Goal: Use online tool/utility: Utilize a website feature to perform a specific function

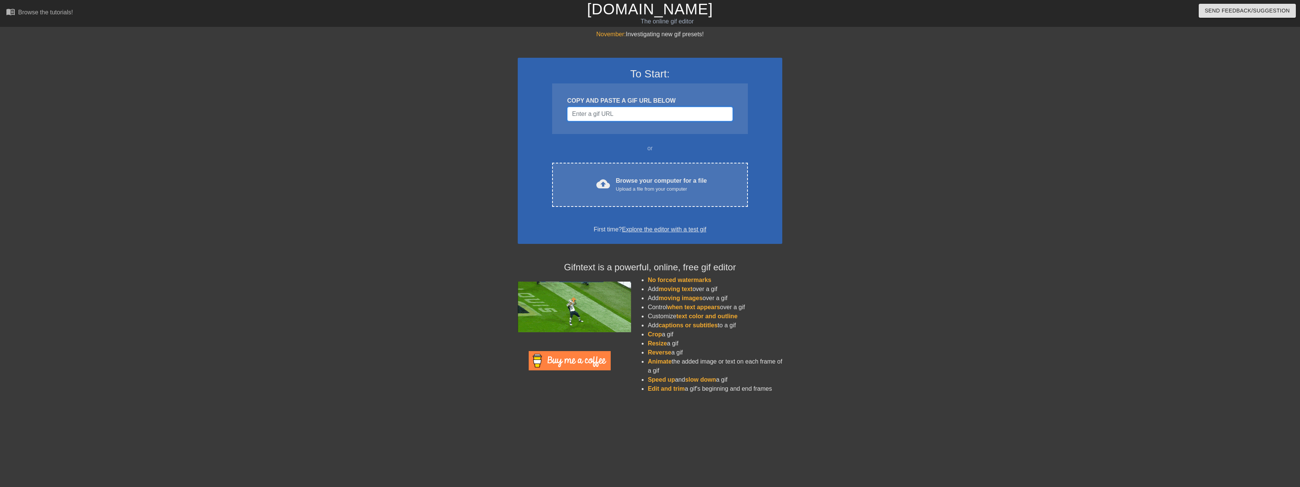
click at [622, 115] on input "Username" at bounding box center [650, 114] width 166 height 14
paste input "[URL][DOMAIN_NAME]"
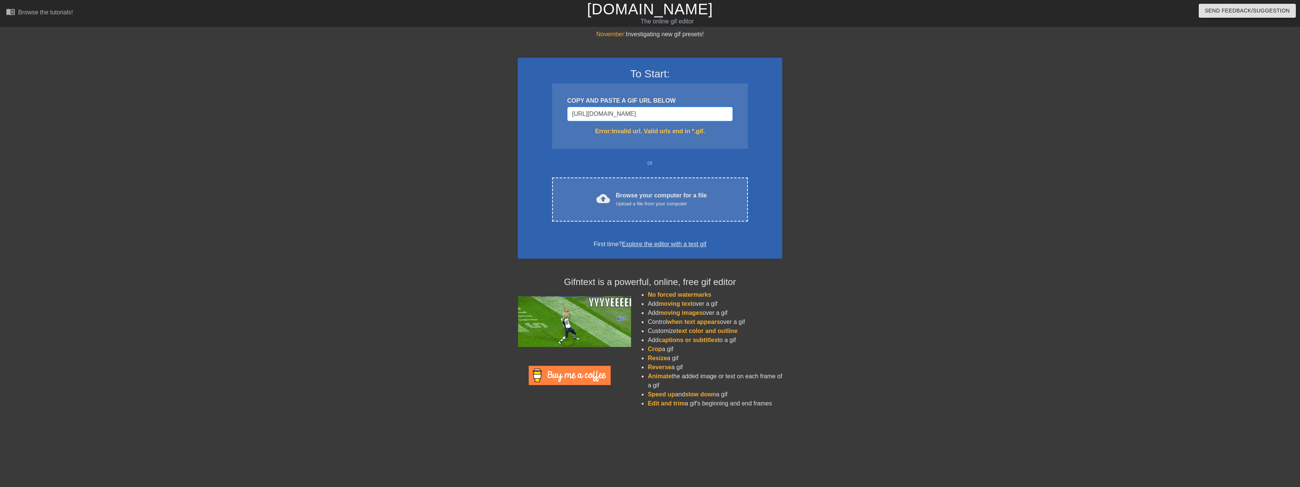
scroll to position [0, 235]
type input "[URL][DOMAIN_NAME]"
click at [639, 114] on input "[URL][DOMAIN_NAME]" at bounding box center [650, 114] width 166 height 14
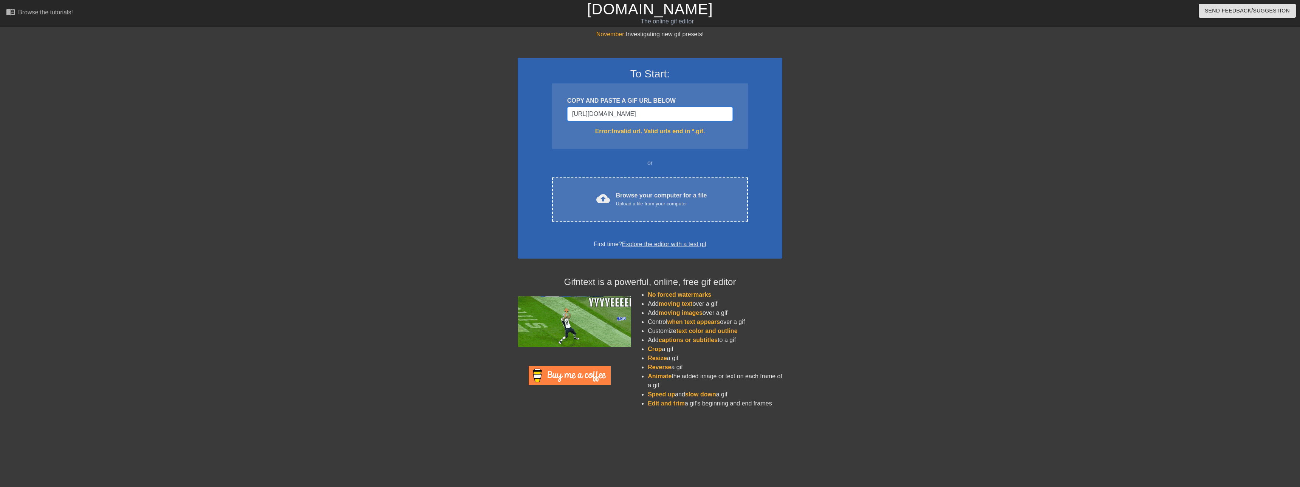
click at [639, 114] on input "[URL][DOMAIN_NAME]" at bounding box center [650, 114] width 166 height 14
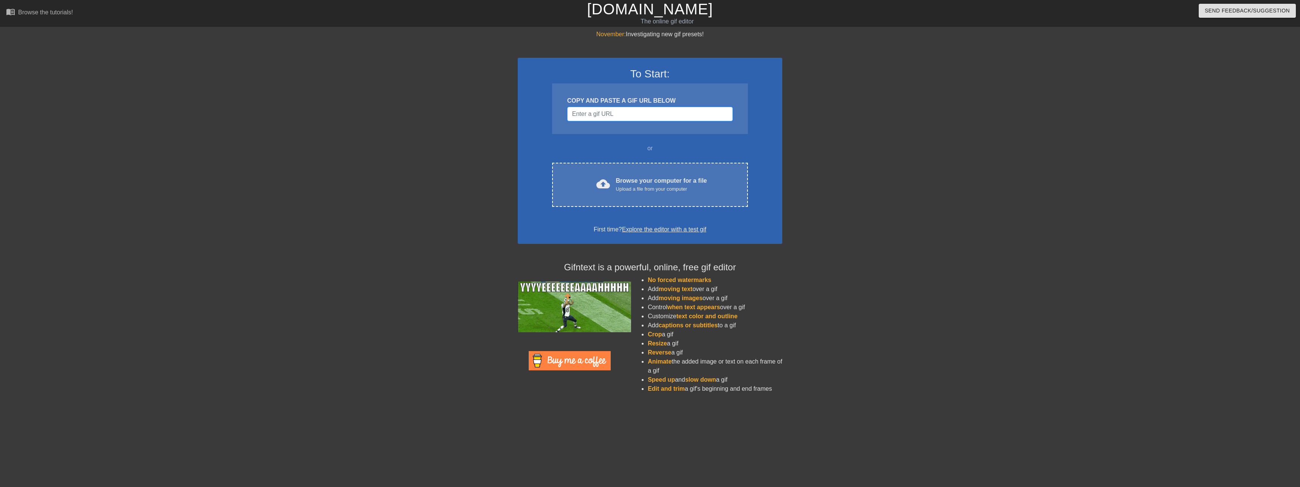
paste input "[URL][DOMAIN_NAME]"
type input "[URL][DOMAIN_NAME]"
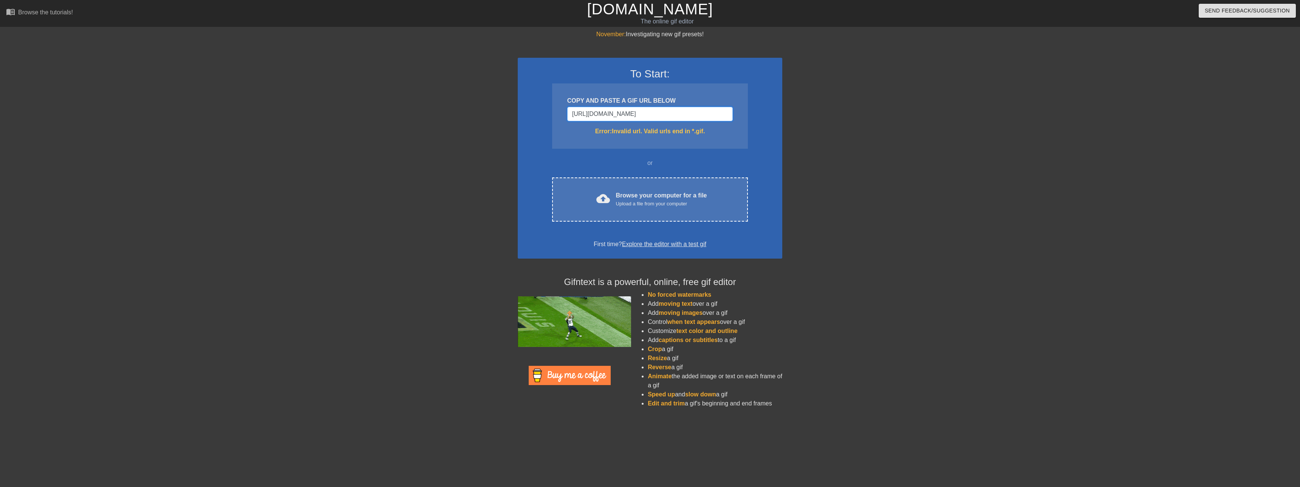
click at [649, 112] on input "[URL][DOMAIN_NAME]" at bounding box center [650, 114] width 166 height 14
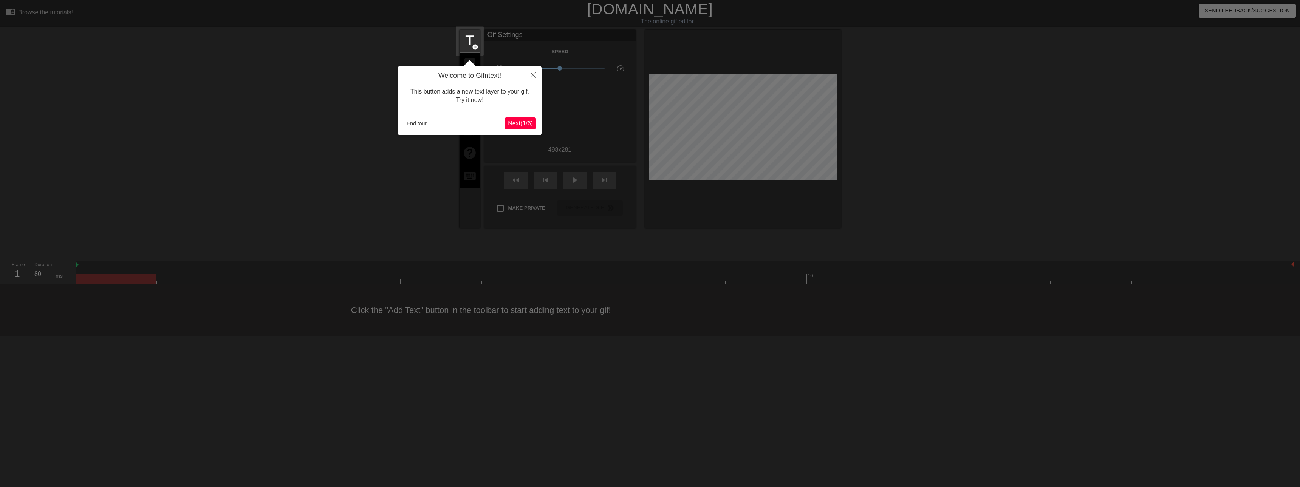
click at [518, 123] on span "Next ( 1 / 6 )" at bounding box center [520, 123] width 25 height 6
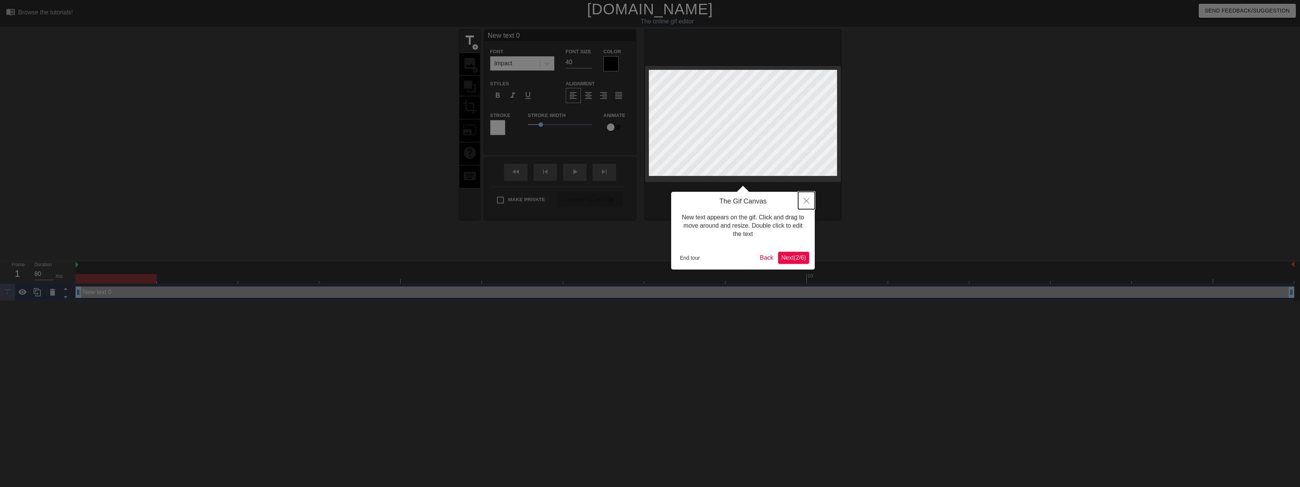
click at [806, 199] on icon "Close" at bounding box center [806, 200] width 5 height 5
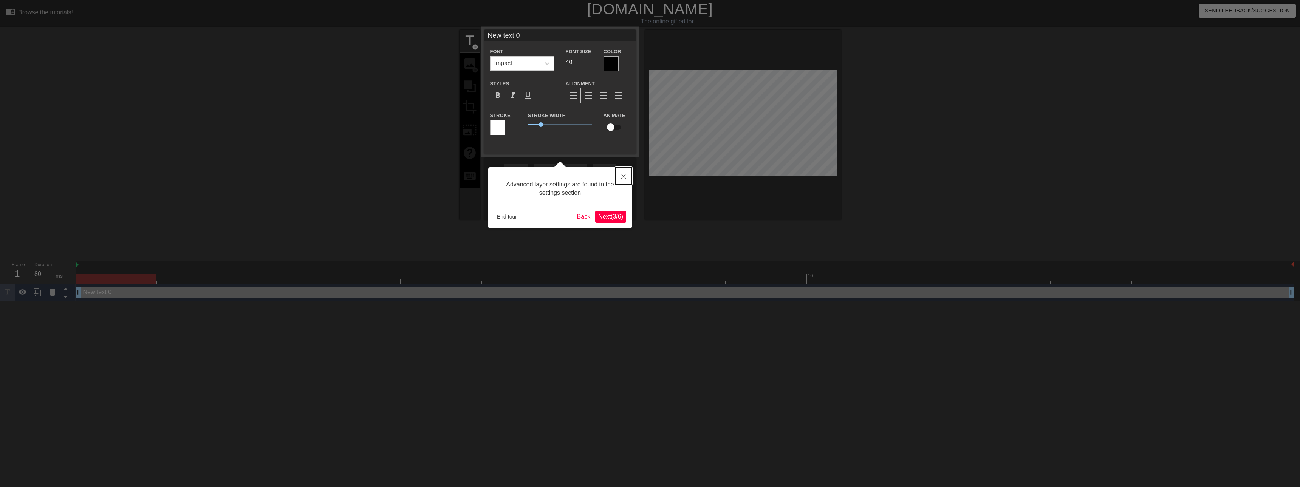
click at [627, 172] on button "Close" at bounding box center [623, 175] width 17 height 17
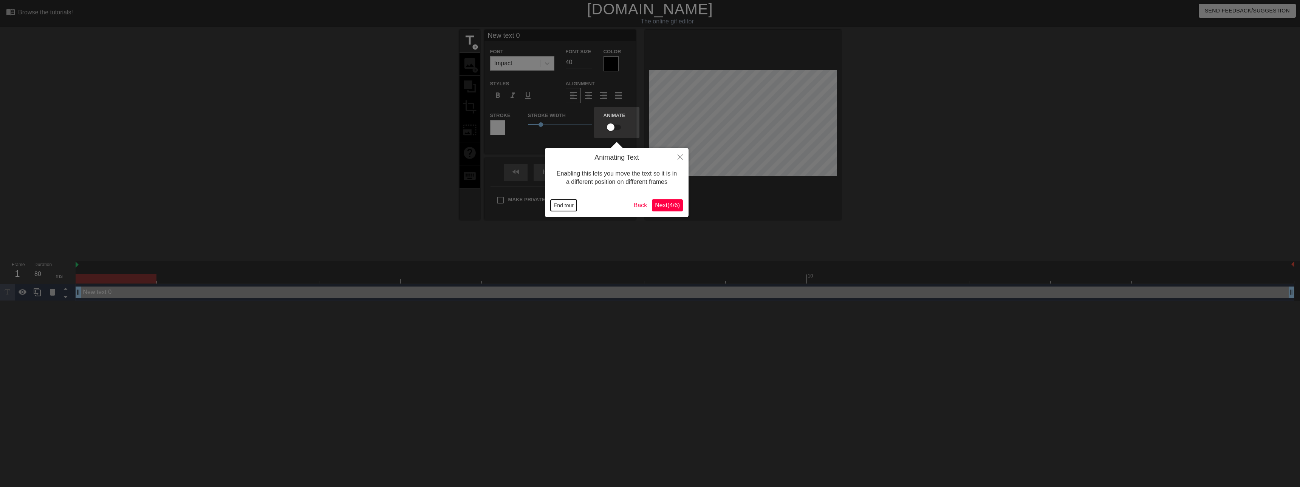
click at [565, 206] on button "End tour" at bounding box center [564, 205] width 26 height 11
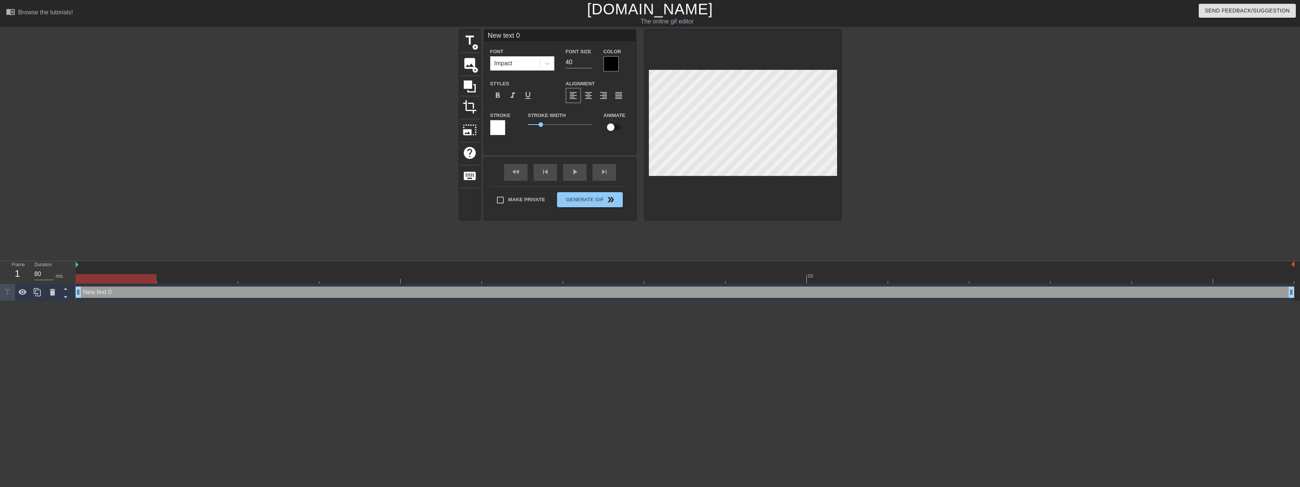
scroll to position [1, 2]
type input "New 0"
type textarea "New 0"
type input "New 0"
type textarea "New 0"
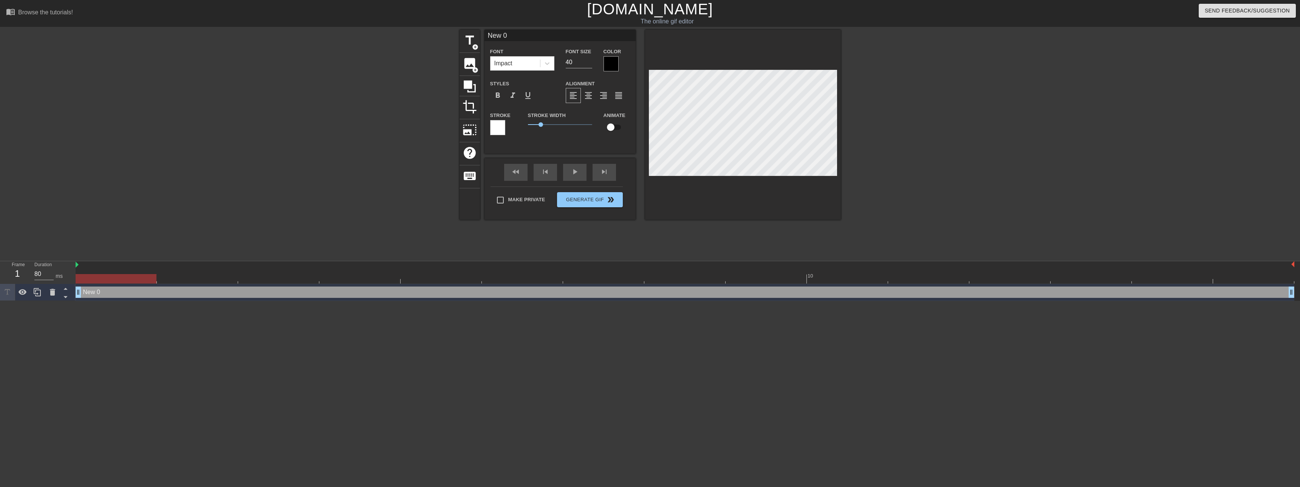
type input "Ne 0"
type textarea "Ne 0"
type input "N 0"
type textarea "N 0"
type input "0"
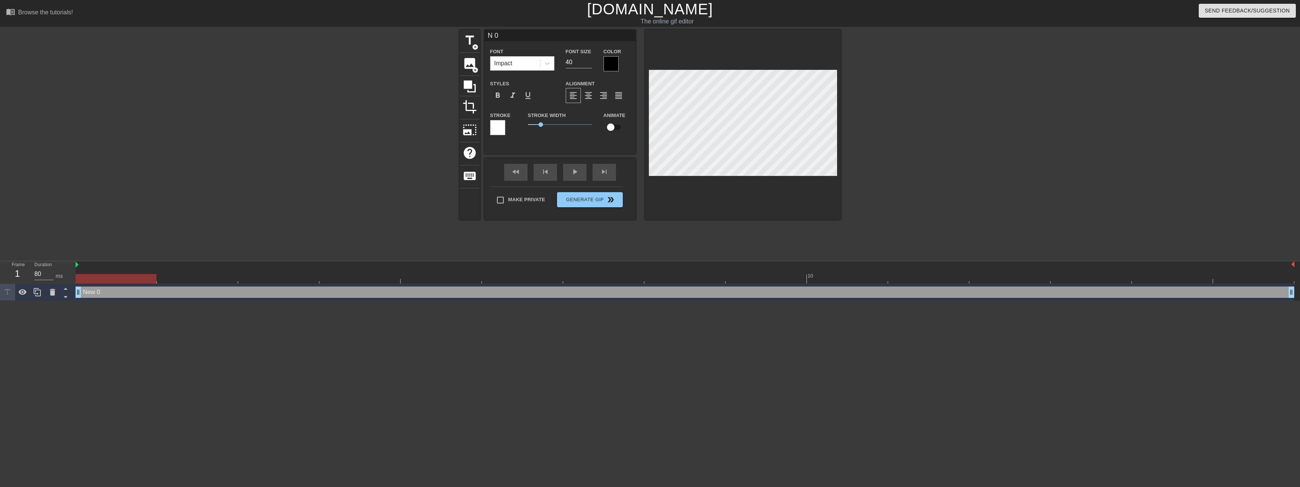
type textarea "0"
type input "M"
type textarea "M"
type input "Me"
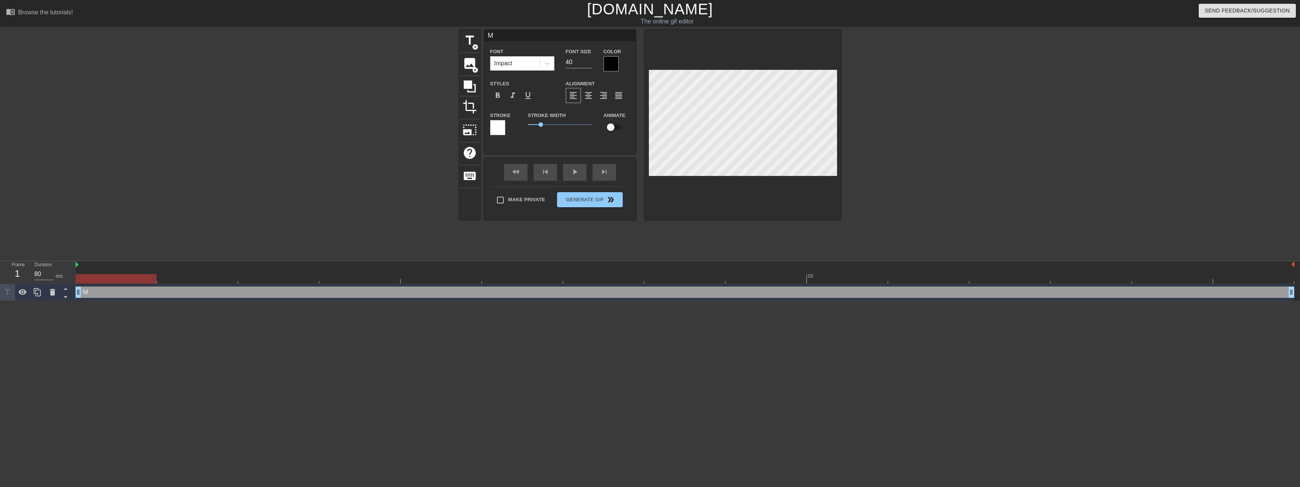
type textarea "Me"
type input "Me"
type textarea "Me"
type input "Me w"
type textarea "Me w"
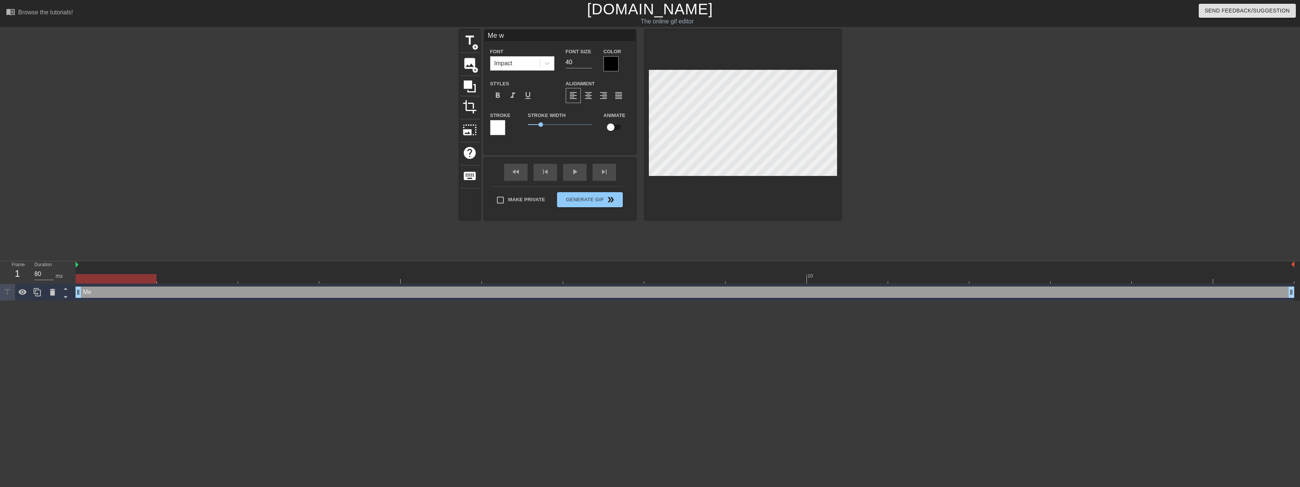
type input "Me wa"
type textarea "Me wa"
type input "Me wal"
type textarea "Me wal"
type input "Me walk"
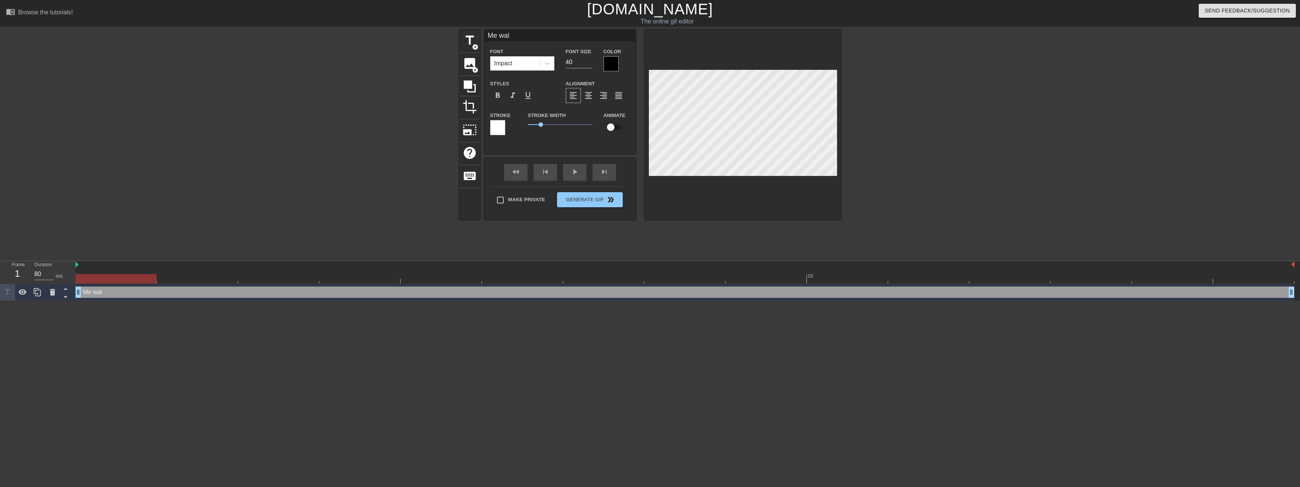
type textarea "Me walk"
type input "Me walki"
type textarea "Me walki"
type input "Me walkin"
type textarea "Me walkin"
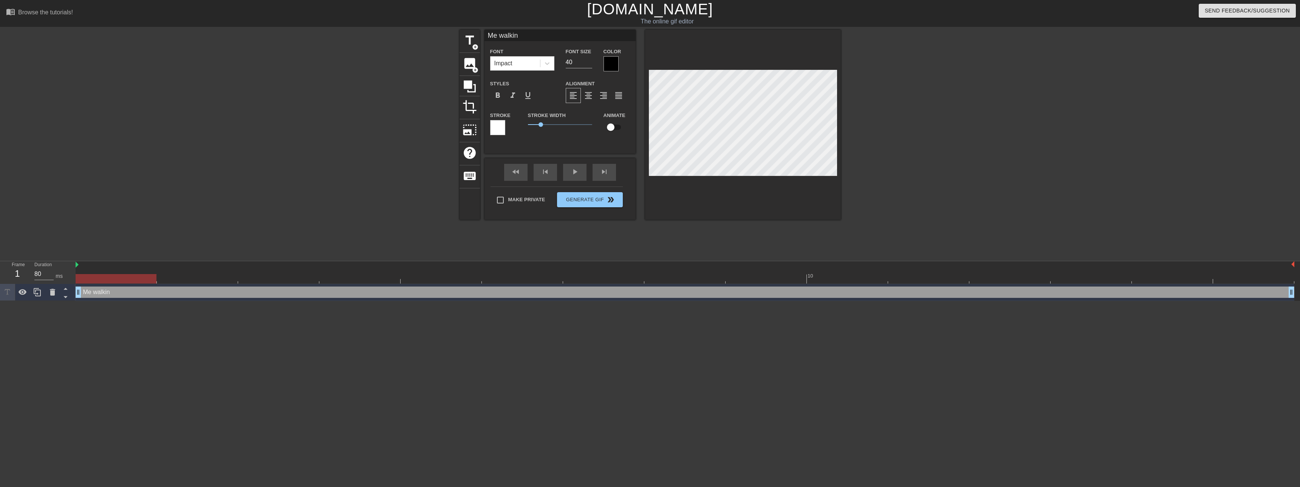
type input "Me walking"
type textarea "Me walking"
type input "Me walking"
type textarea "Me walking"
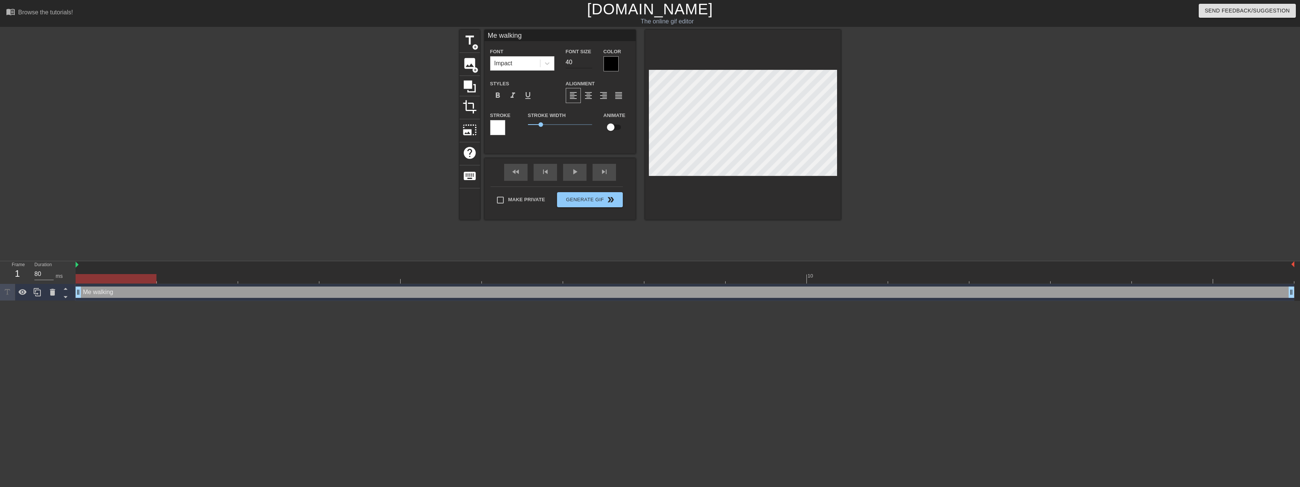
click at [577, 59] on input "40" at bounding box center [579, 62] width 26 height 12
type input "4"
type input "20"
type input "Me walking i"
type textarea "Me walking i"
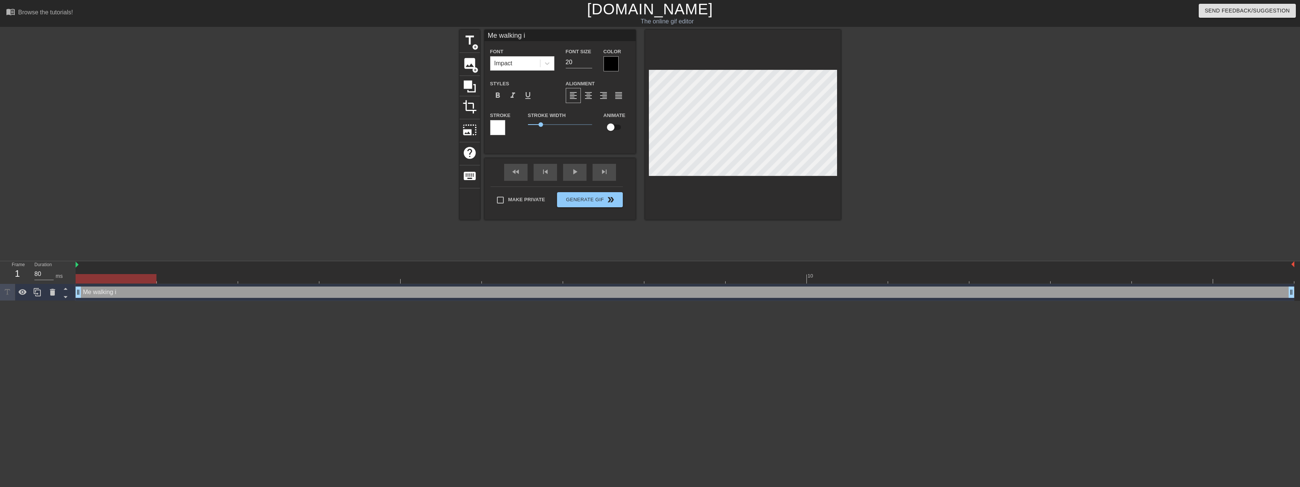
type input "Me walking in"
type textarea "Me walking in"
type input "Me walking int"
type textarea "Me walking int"
type input "Me walking into"
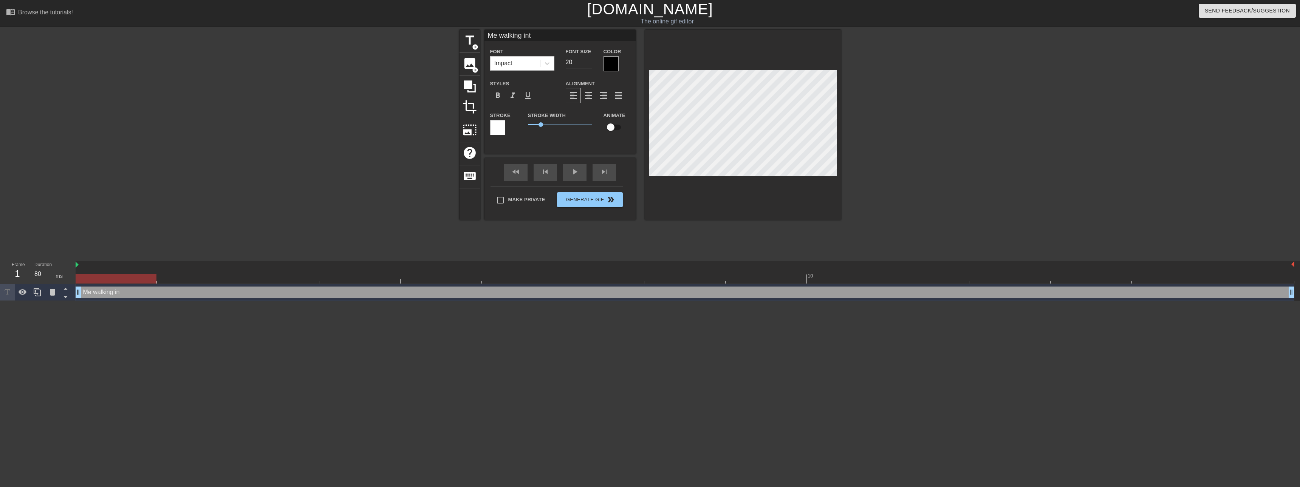
type textarea "Me walking into"
type input "Me walking into"
type textarea "Me walking into"
type input "Me walking into h"
type textarea "Me walking into h"
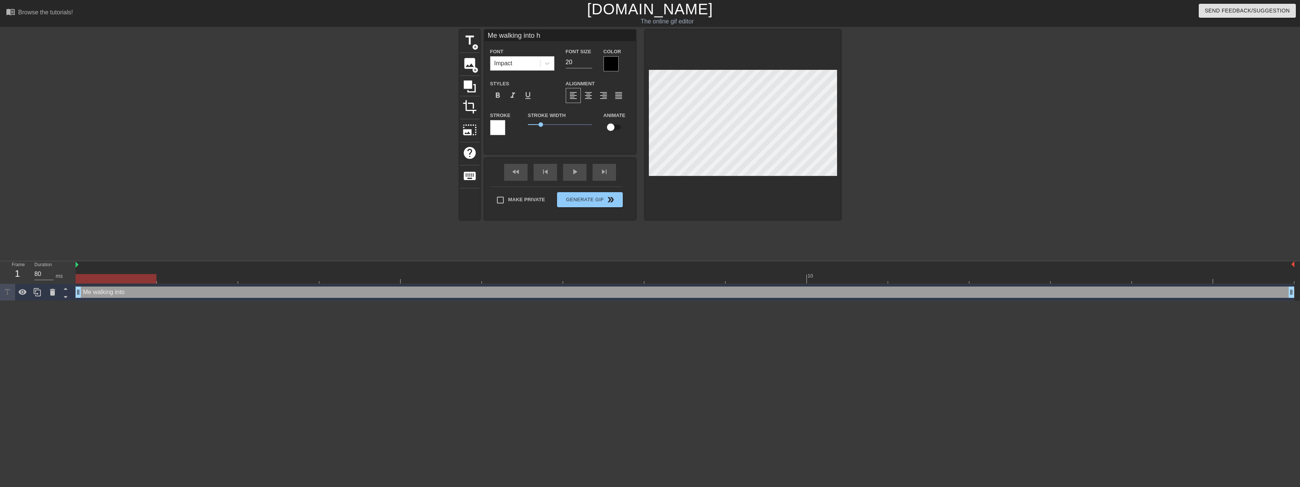
type input "Me walking into ha"
type textarea "Me walking into ha"
type input "Me walking into han"
type textarea "Me walking into han"
type input "Me walking into [GEOGRAPHIC_DATA]"
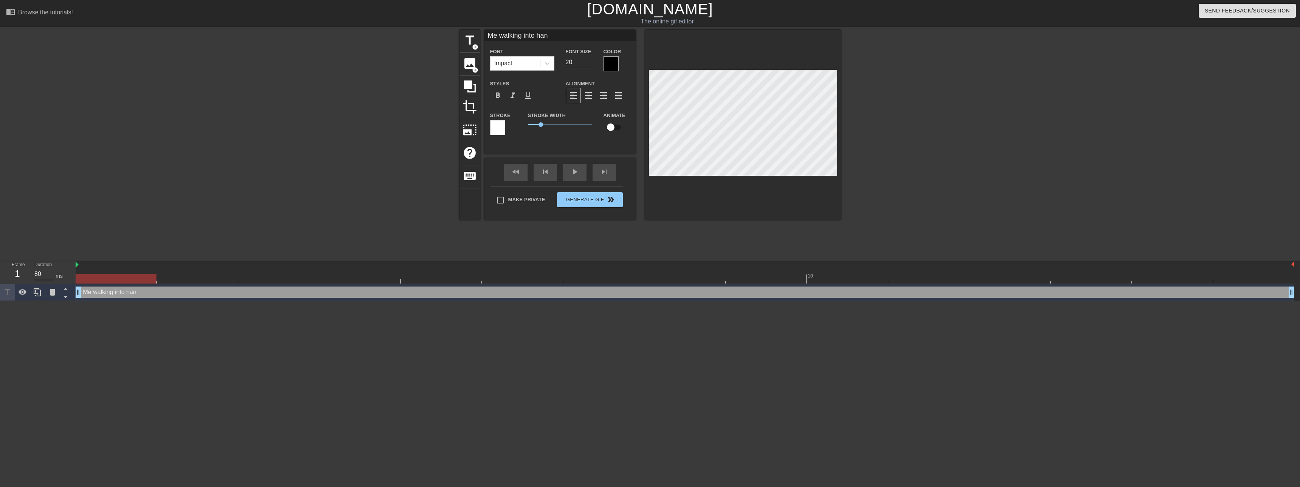
type textarea "Me walking into [GEOGRAPHIC_DATA]"
type input "Me walking into [PERSON_NAME]"
type textarea "Me walking into [PERSON_NAME]"
type input "Me walking into hannah"
type textarea "Me walking into hannah"
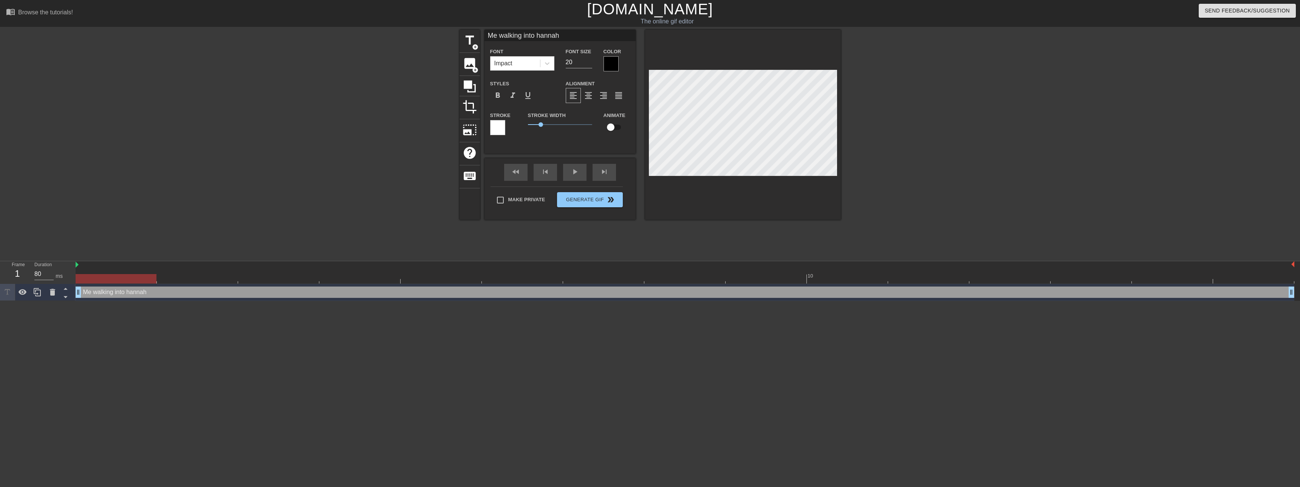
type input "Me walking into [PERSON_NAME]"
type textarea "Me walking into [PERSON_NAME]"
type input "Me walking into [PERSON_NAME]"
type textarea "Me walking into [PERSON_NAME]"
type input "Me walking into [PERSON_NAME] D"
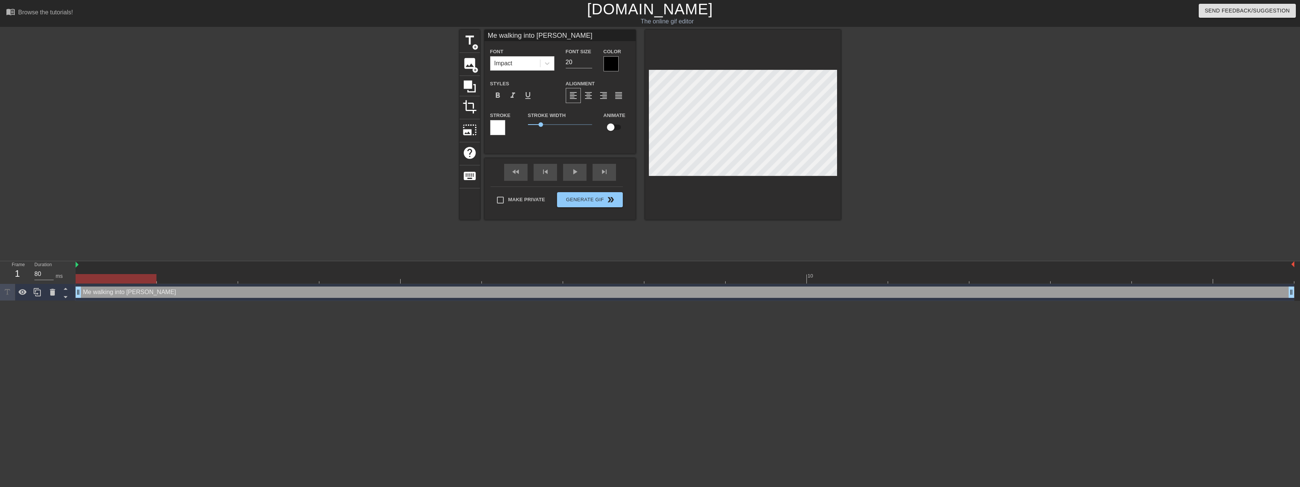
type textarea "Me walking into [PERSON_NAME] D"
type input "Me walking into [PERSON_NAME] Do"
type textarea "Me walking into [PERSON_NAME] Do"
type input "Me walking into [PERSON_NAME]"
type textarea "Me walking into [PERSON_NAME]"
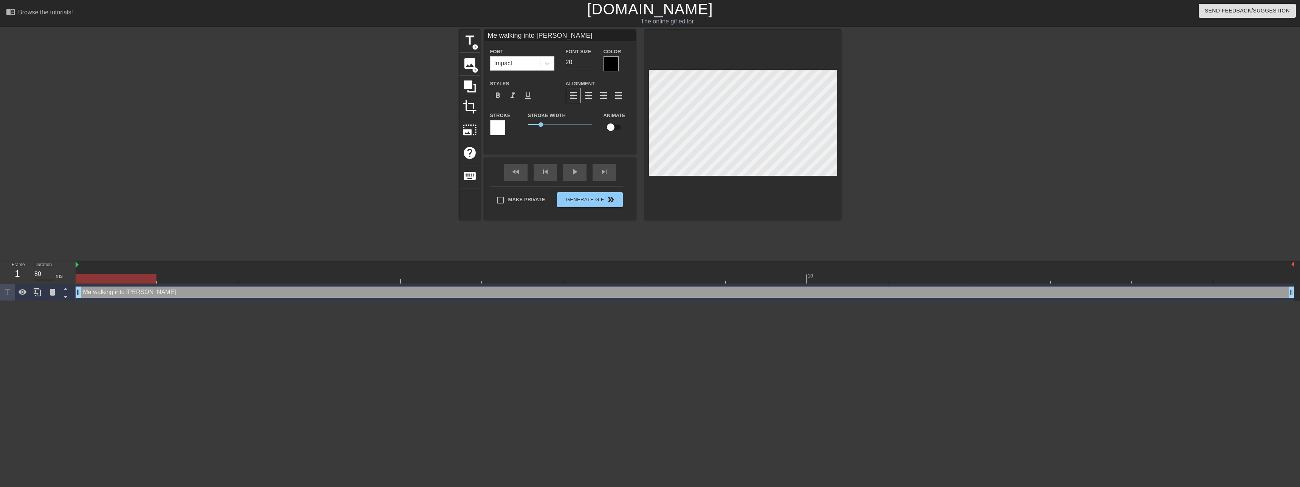
type input "Me walking into [PERSON_NAME]"
type textarea "Me walking into [PERSON_NAME]"
type input "Me walking into [PERSON_NAME]"
type textarea "Me walking into [PERSON_NAME]"
type input "Me walking into [PERSON_NAME] Dorm t"
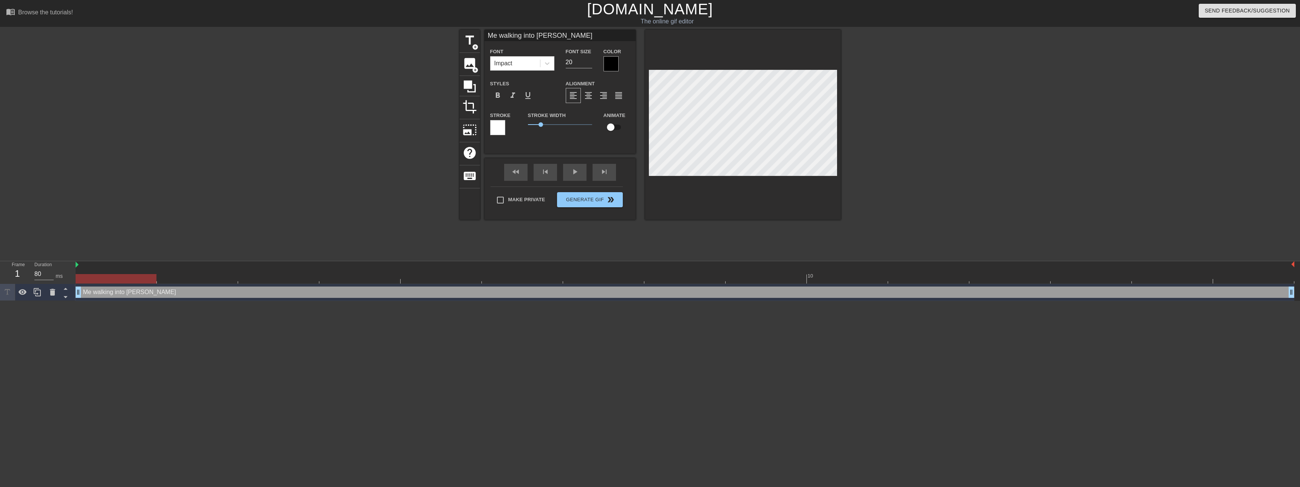
type textarea "Me walking into [PERSON_NAME] Dorm t"
type input "Me walking into [PERSON_NAME] to"
type textarea "Me walking into [PERSON_NAME] to"
type input "Me walking into [PERSON_NAME] to"
type textarea "Me walking into [PERSON_NAME] to"
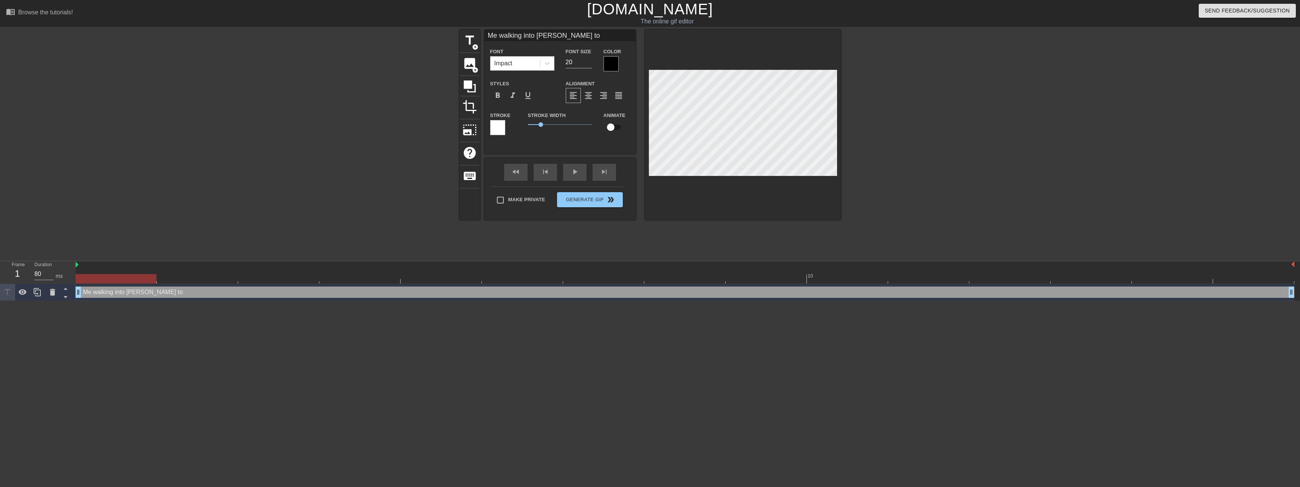
type input "Me walking into [PERSON_NAME] to m"
type textarea "Me walking into [PERSON_NAME] to m"
type input "Me walking into [PERSON_NAME] to me"
type textarea "Me walking into [PERSON_NAME] to me"
type input "Me walking into [PERSON_NAME] to mee"
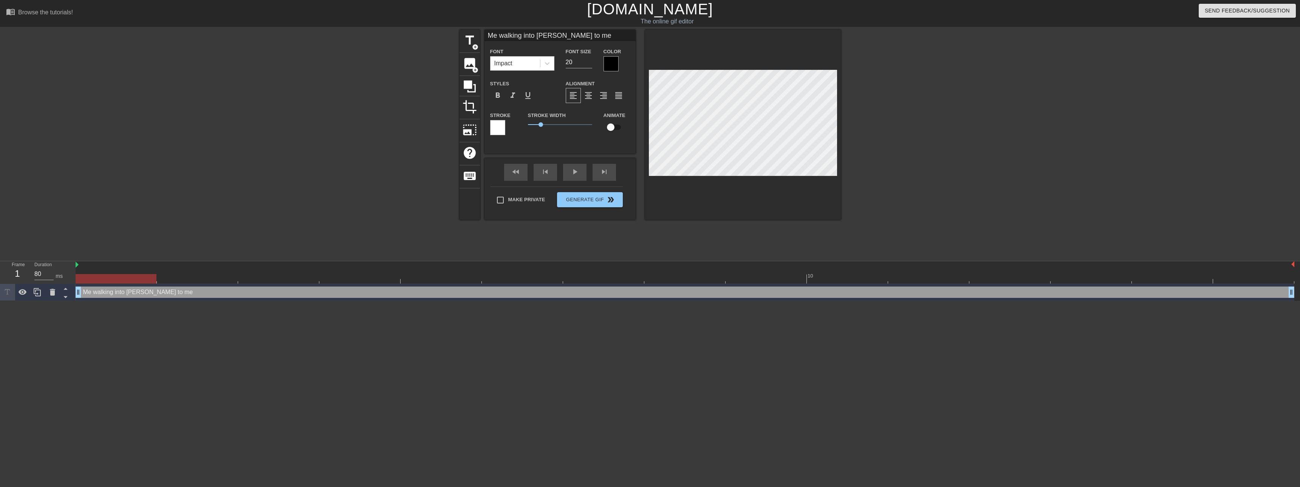
type textarea "Me walking into [PERSON_NAME] to mee"
type input "Me walking into [PERSON_NAME] to meet"
type textarea "Me walking into [PERSON_NAME] to meet"
type input "Me walking into [PERSON_NAME] to meet"
type textarea "Me walking into [PERSON_NAME] to meet"
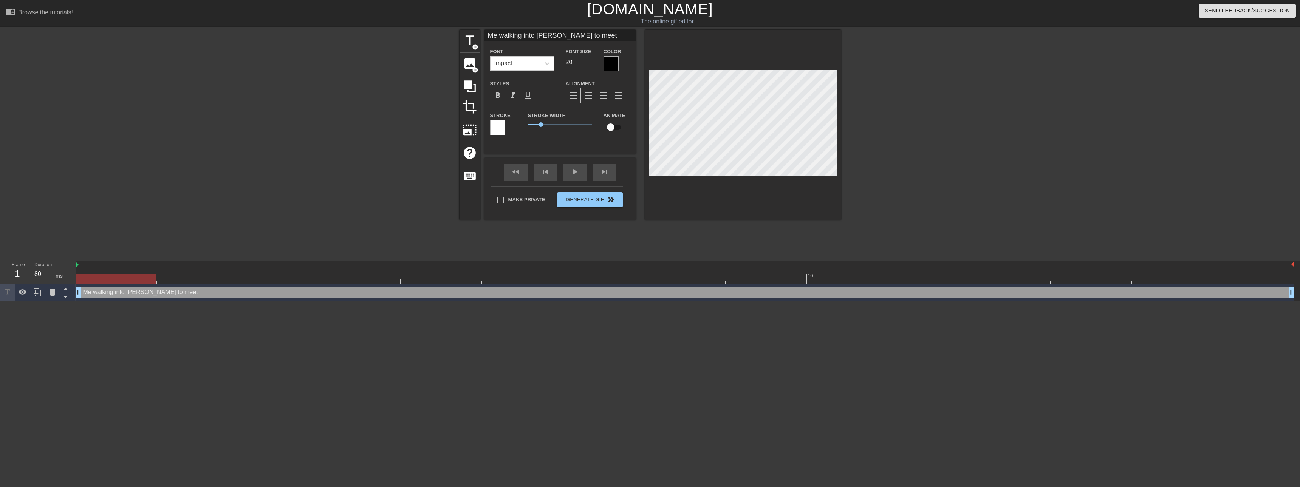
type input "Me walking into [PERSON_NAME] to meet t"
type textarea "Me walking into [PERSON_NAME] to meet t"
type input "Me walking into [PERSON_NAME] to meet th"
type textarea "Me walking into [PERSON_NAME] to meet the"
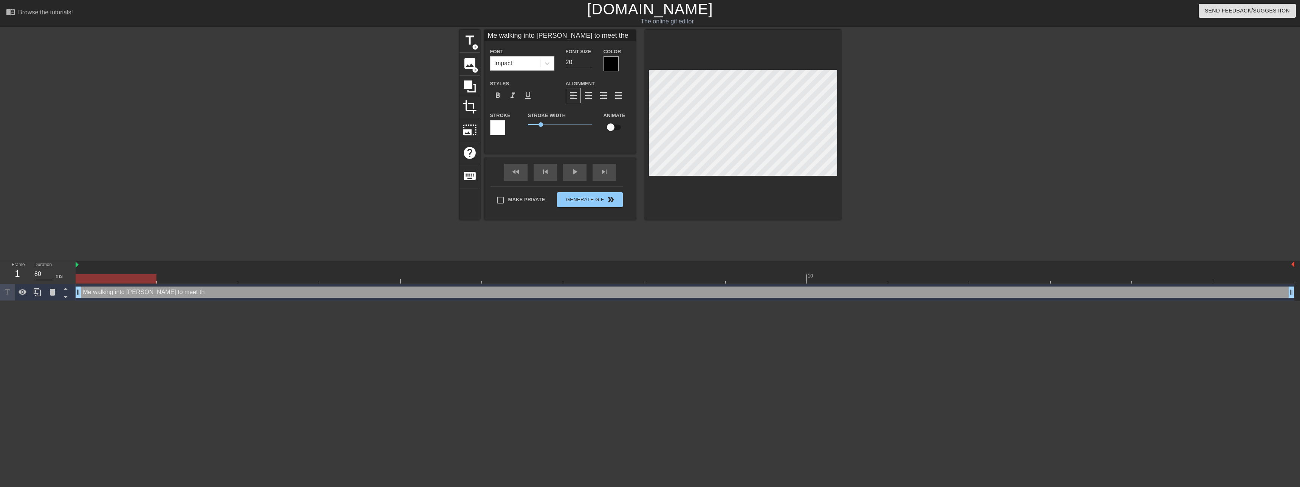
type input "Me walking into [PERSON_NAME] to meet the"
type textarea "Me walking into [PERSON_NAME] to meet the"
type input "Me walking into [PERSON_NAME] to meet the"
type textarea "Me walking into [PERSON_NAME] to meet the"
type input "Me walking into [PERSON_NAME] to meet th"
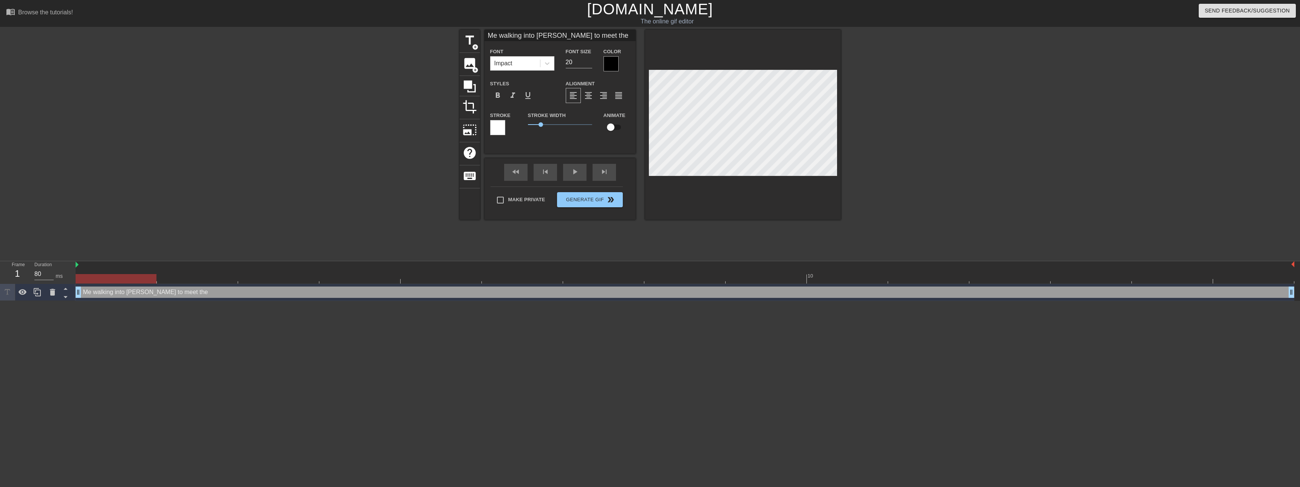
type textarea "Me walking into [PERSON_NAME] to meet th"
type input "Me walking into [PERSON_NAME] to meet t"
type textarea "Me walking into [PERSON_NAME] to meet t"
type input "Me walking into [PERSON_NAME] to meet"
type textarea "Me walking into [PERSON_NAME] to meet"
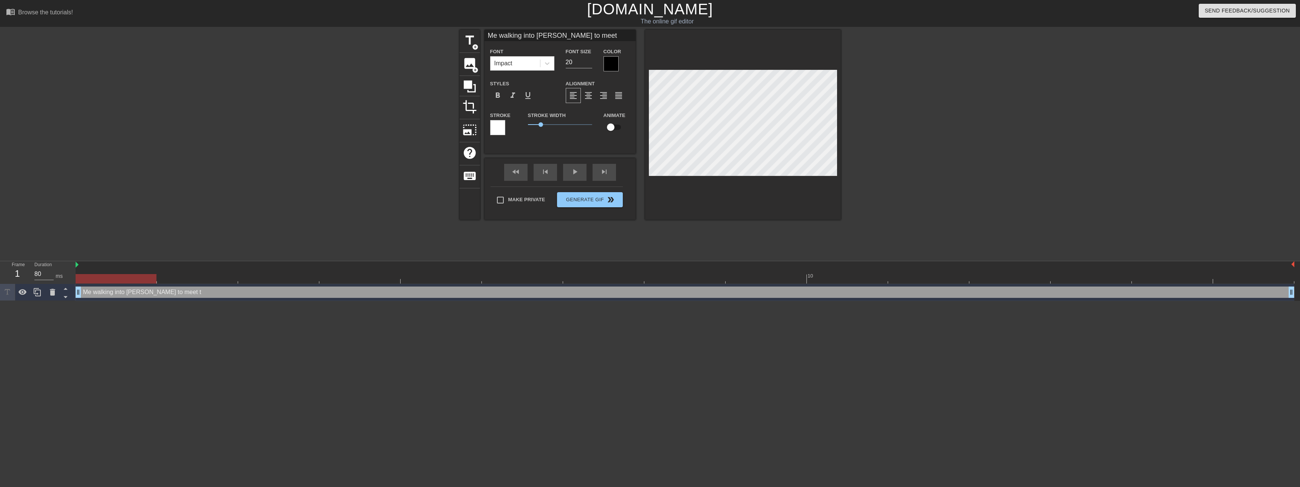
type input "Me walking into [PERSON_NAME] to meet"
type textarea "Me walking into [PERSON_NAME] to meet"
type input "Me walking into [PERSON_NAME] to mee"
type textarea "Me walking into [PERSON_NAME] to mee"
type input "Me walking into [PERSON_NAME] to me"
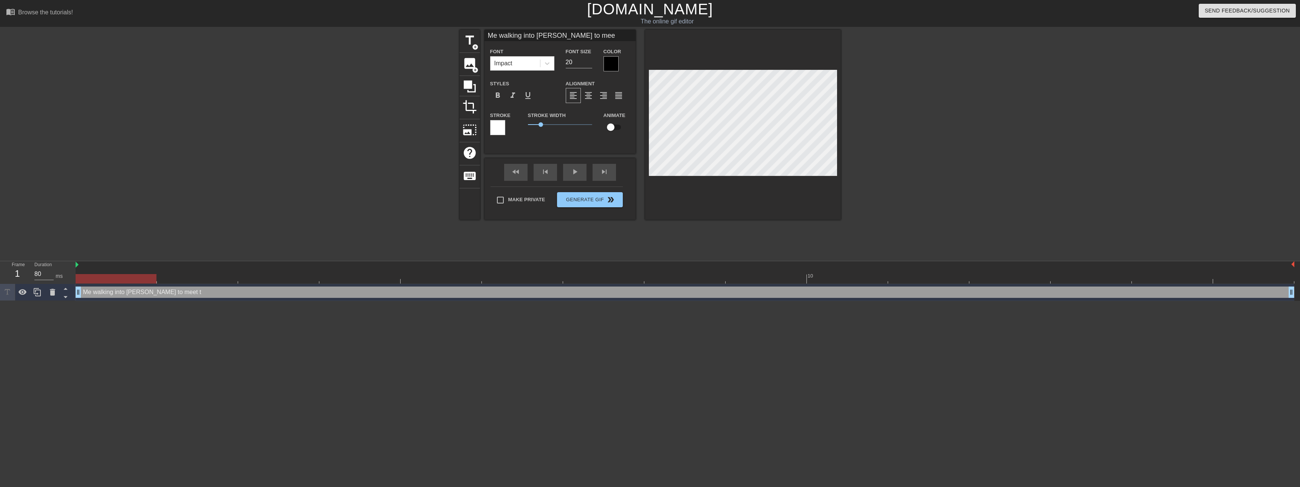
type textarea "Me walking into [PERSON_NAME] to me"
type input "Me walking into [PERSON_NAME] to m"
type textarea "Me walking into [PERSON_NAME] to m"
type input "Me walking into [PERSON_NAME] to"
type textarea "Me walking into [PERSON_NAME] to"
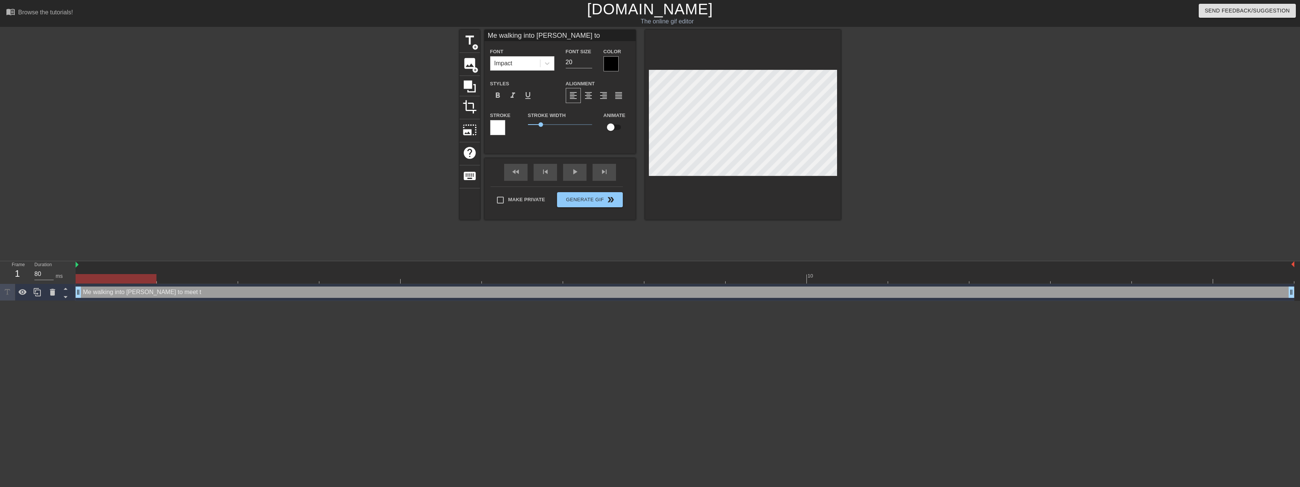
type input "Me walking into [PERSON_NAME] to"
type textarea "Me walking into [PERSON_NAME] to"
type input "Me walking into [PERSON_NAME] Dorm t"
type textarea "Me walking into [PERSON_NAME] Dorm t"
type input "Me walking into [PERSON_NAME]"
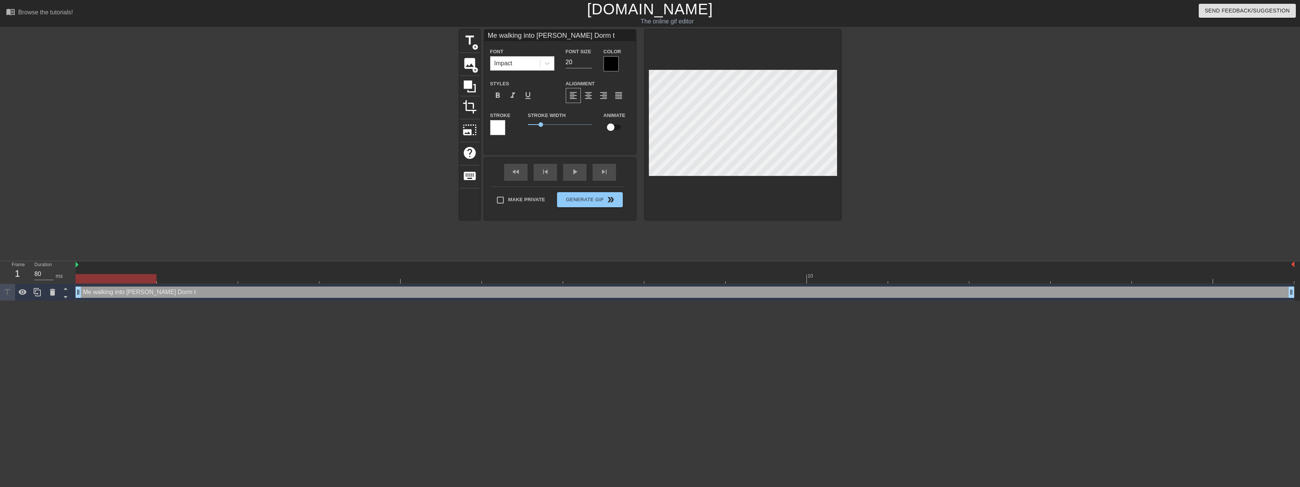
type textarea "Me walking into [PERSON_NAME]"
type input "Me walking into [PERSON_NAME]"
type textarea "Me walking into [PERSON_NAME]"
type input "Me walking into [PERSON_NAME]"
type textarea "Me walking into [PERSON_NAME]"
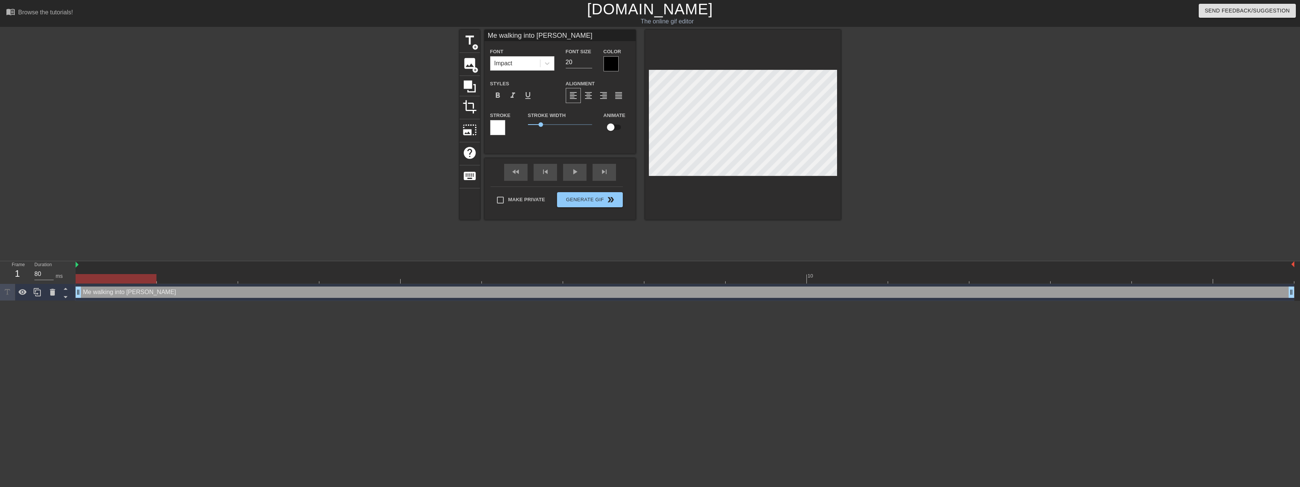
type input "Me walking into [PERSON_NAME] Do"
type textarea "Me walking into [PERSON_NAME] Do"
type input "Me walking into [PERSON_NAME] D"
type textarea "Me walking into [PERSON_NAME] D"
type input "Me walking into [PERSON_NAME]"
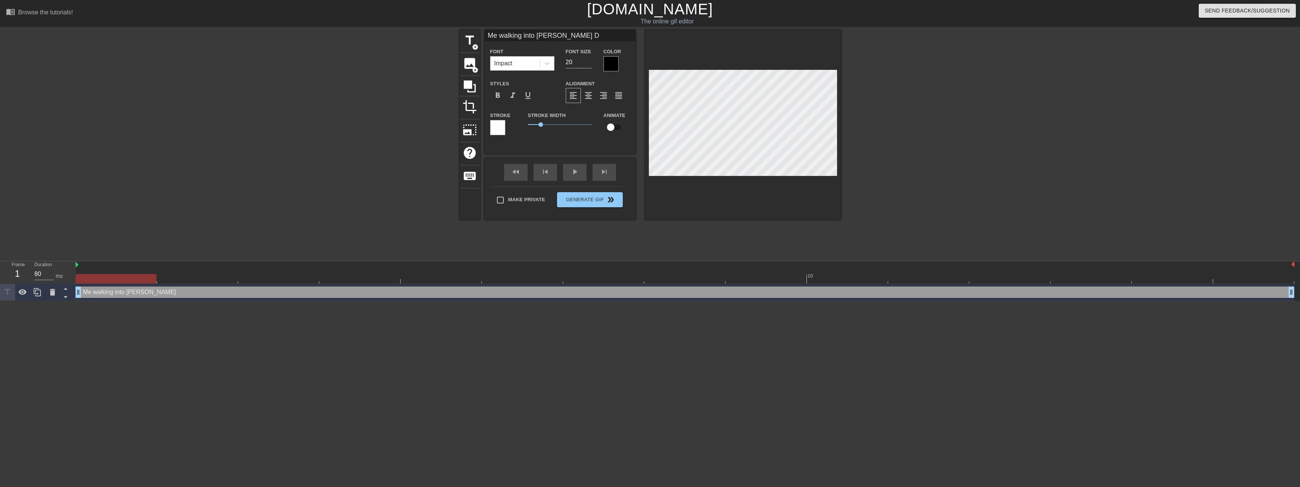
type textarea "Me walking into [PERSON_NAME]"
type input "Me walking into [PERSON_NAME]"
type textarea "Me walking into [PERSON_NAME]"
type input "Me walking into hannah"
type textarea "Me walking into hannah"
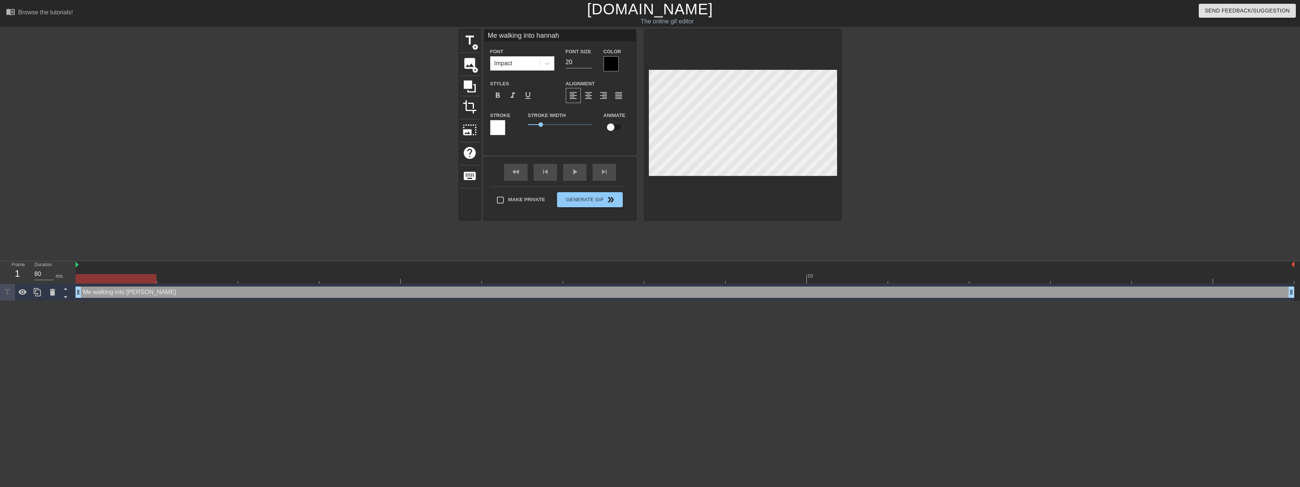
type input "Me walking into [PERSON_NAME]"
type textarea "Me walking into [PERSON_NAME]"
type input "Me walking into [GEOGRAPHIC_DATA]"
type textarea "Me walking into [GEOGRAPHIC_DATA]"
type input "Me walking into han"
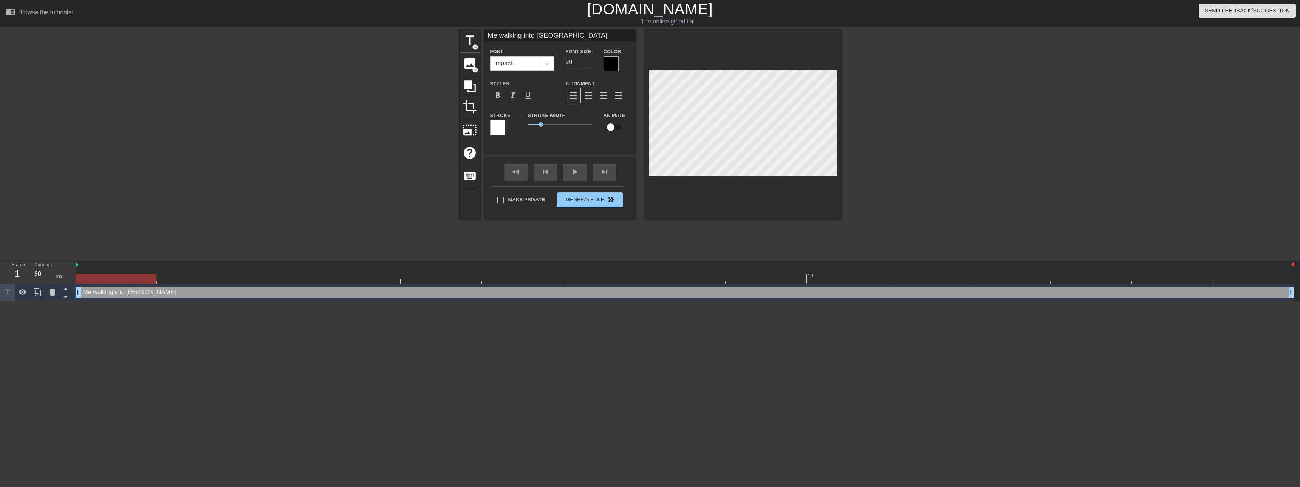
type textarea "Me walking into han"
type input "Me walking into ha"
type textarea "Me walking into ha"
type input "Me walking into h"
type textarea "Me walking into h"
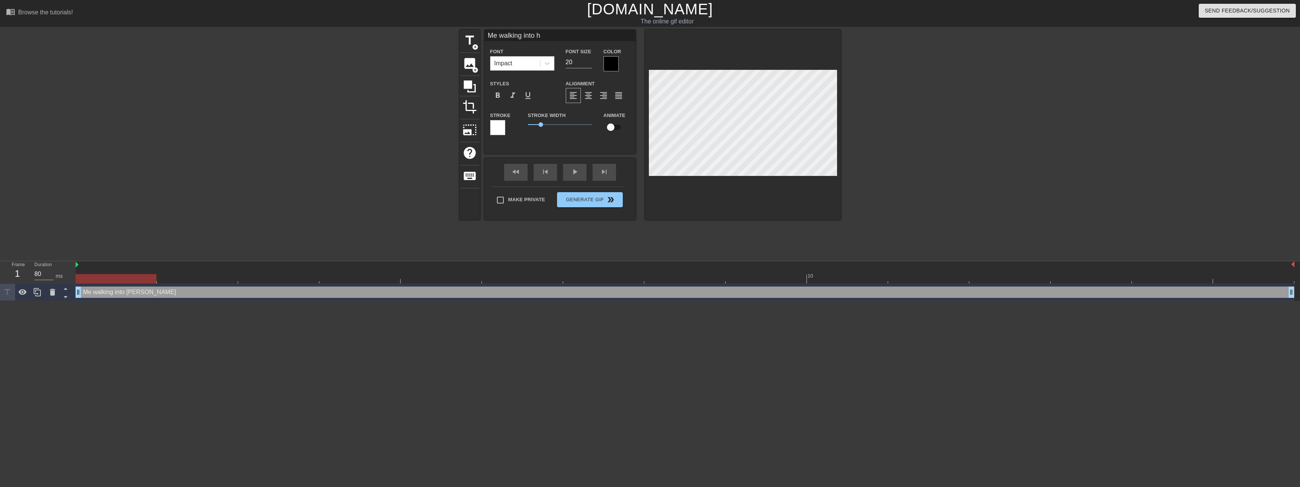
type input "Me walking into"
type textarea "Me walking into"
type input "Me walking into"
type textarea "Me walking into"
type input "Me walking int"
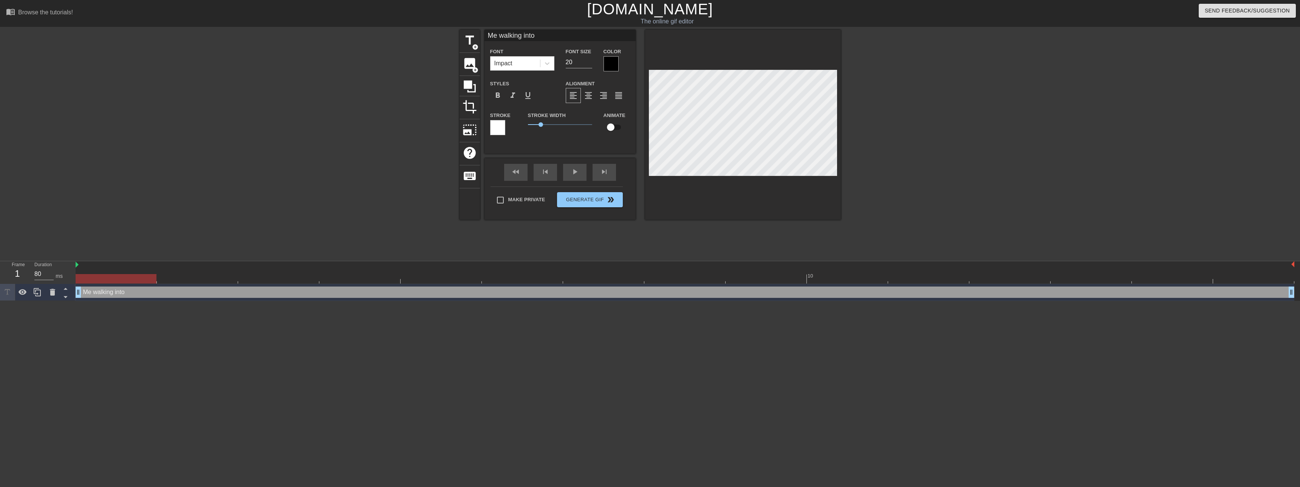
type textarea "Me walking int"
type input "Me walking into"
type textarea "Me walking into"
type input "Me walking into"
type textarea "Me walking into"
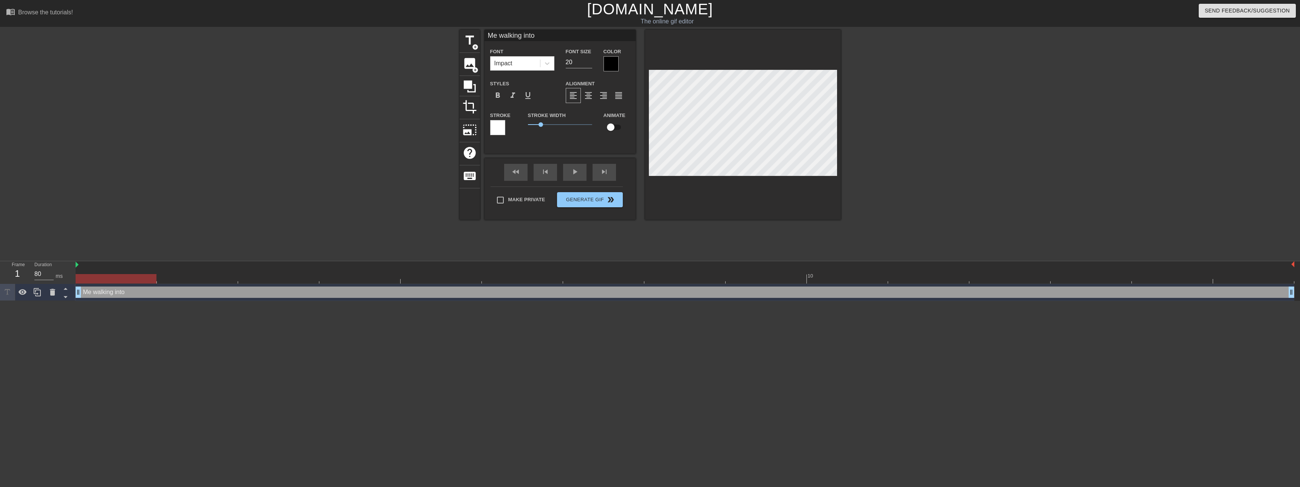
scroll to position [2, 1]
type input "Me walking intoh"
type textarea "Me walking into h"
type input "Me walking into"
type textarea "Me walking into"
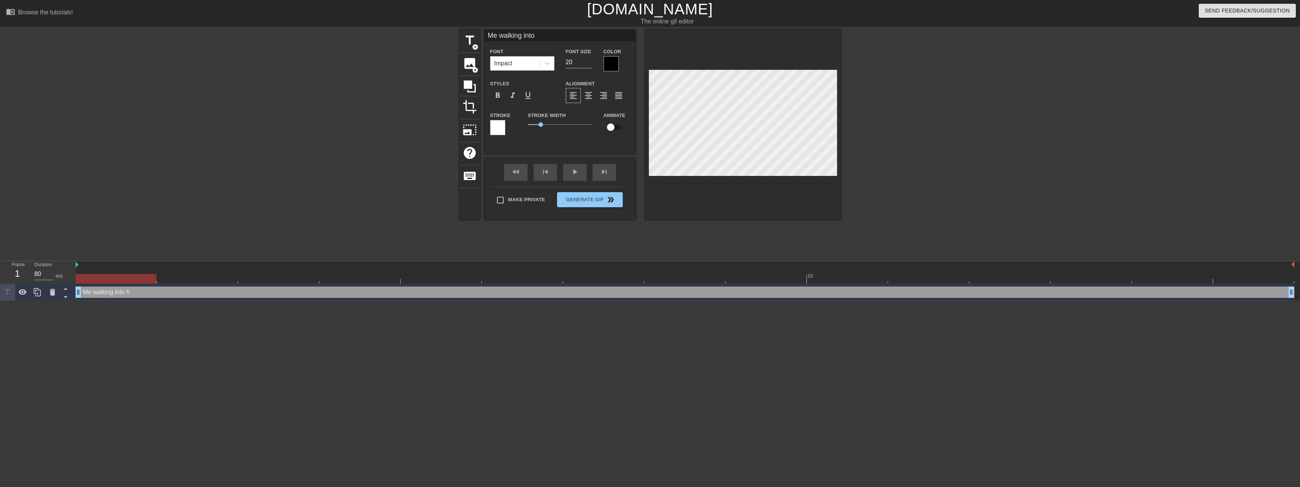
type input "Me walking intoH"
type textarea "Me walking into H"
type input "Me walking intoHa"
type textarea "Me walking into Ha"
type input "Me walking intoHan"
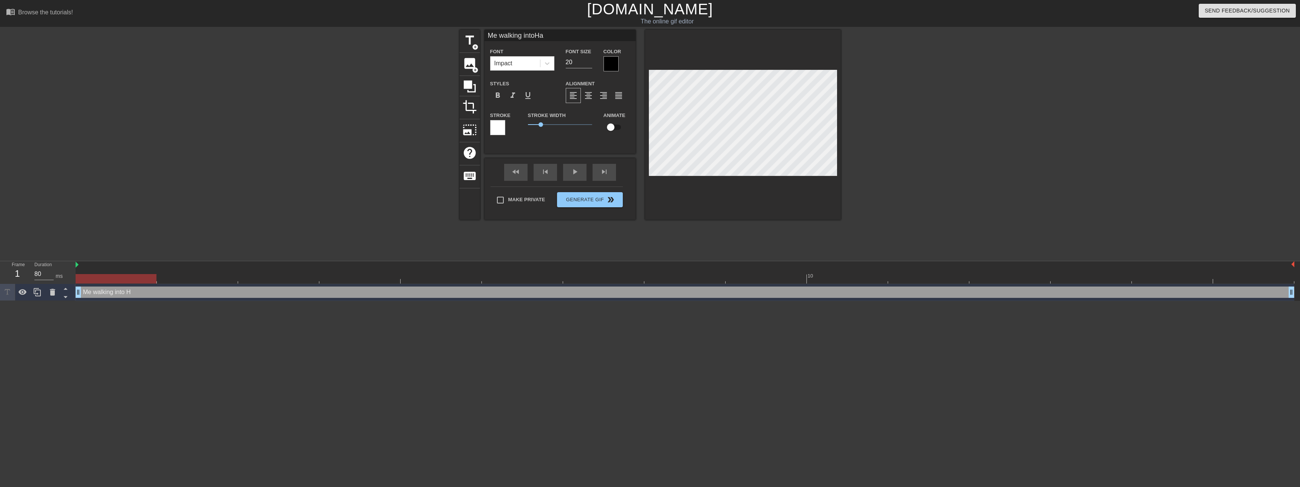
type textarea "Me walking into Han"
type input "Me walking intoHann"
type textarea "Me walking into [PERSON_NAME]"
type input "Me walking intoHanna"
type textarea "Me walking into [PERSON_NAME]"
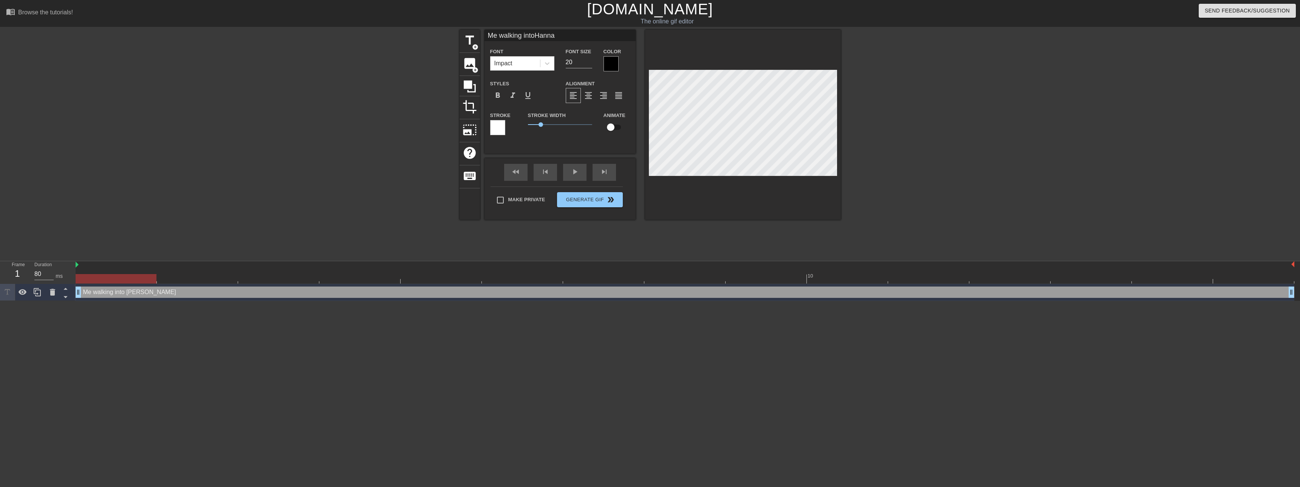
type input "Me walking intoHannah"
type textarea "Me walking into [PERSON_NAME]"
type input "Me walking intoHannahs"
type textarea "Me walking into [PERSON_NAME]"
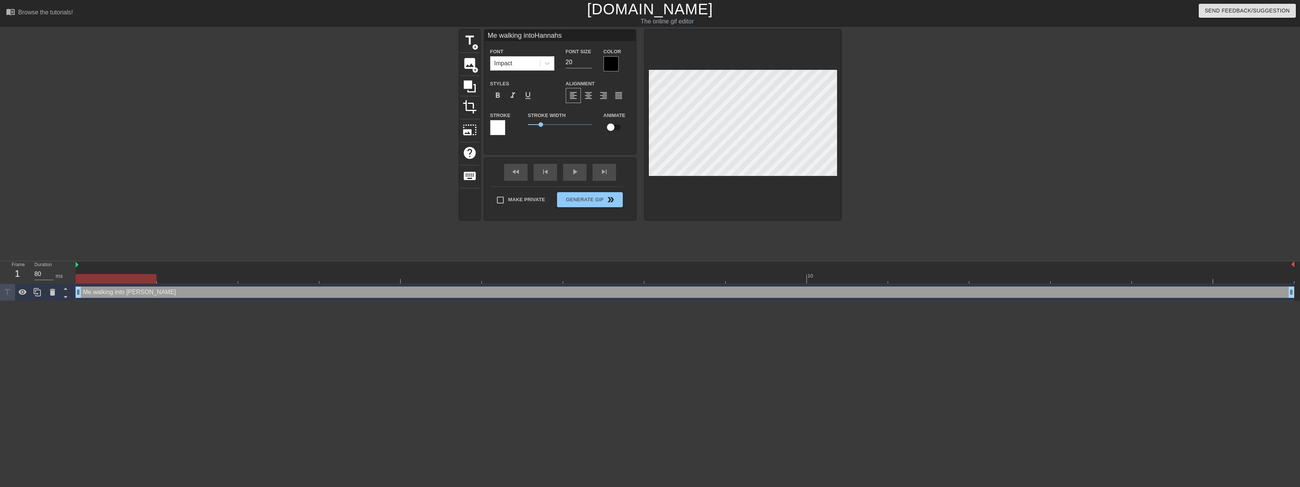
type input "Me walking intoHannahs"
type textarea "Me walking into [PERSON_NAME]"
type input "Me walking intoHannahs D"
type textarea "Me walking into [PERSON_NAME] D"
type input "Me walking intoHannahs Do"
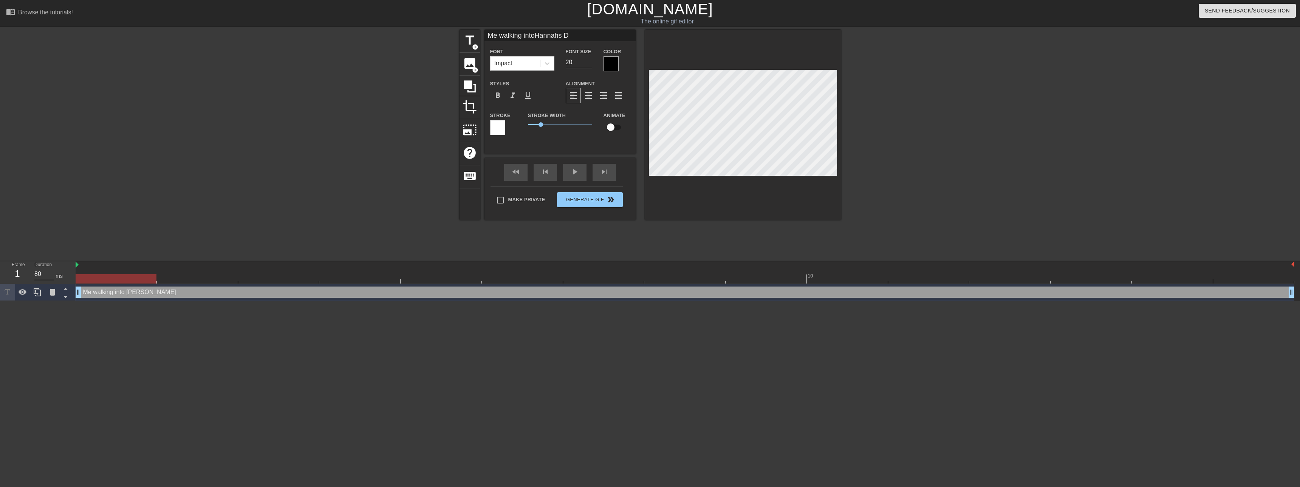
type textarea "Me walking into [PERSON_NAME] Do"
type input "Me walking intoHannahs Dor"
type textarea "Me walking into [PERSON_NAME]"
type input "Me walking intoHannahs Dorm"
type textarea "Me walking into [PERSON_NAME]"
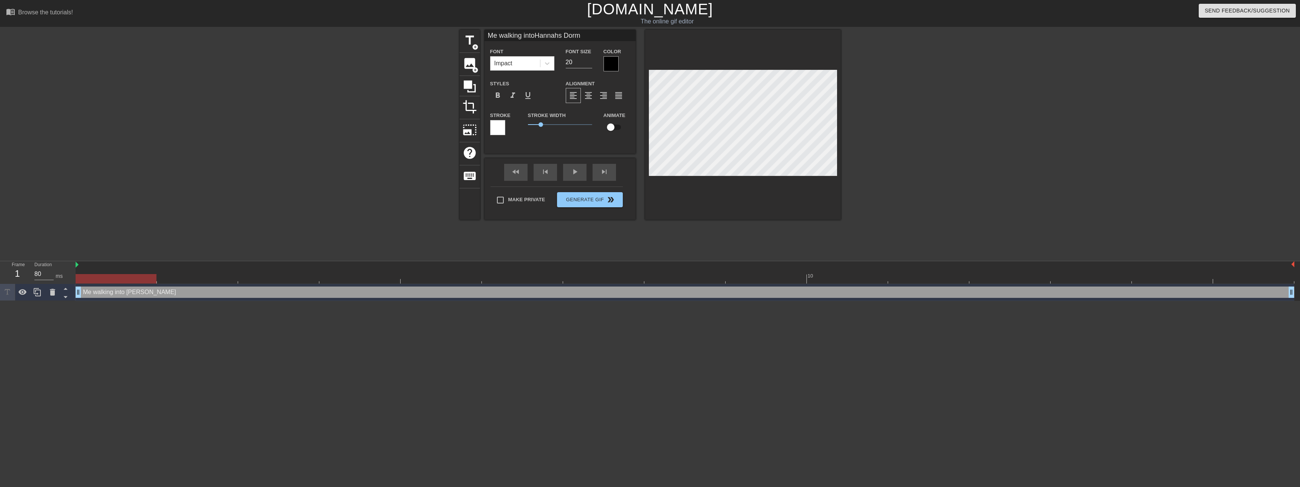
type input "Me walking intoHannahs Dormt"
type textarea "Me walking into [PERSON_NAME] Dormt"
type input "Me walking intoHannahs Dormto"
type textarea "Me walking into [PERSON_NAME]"
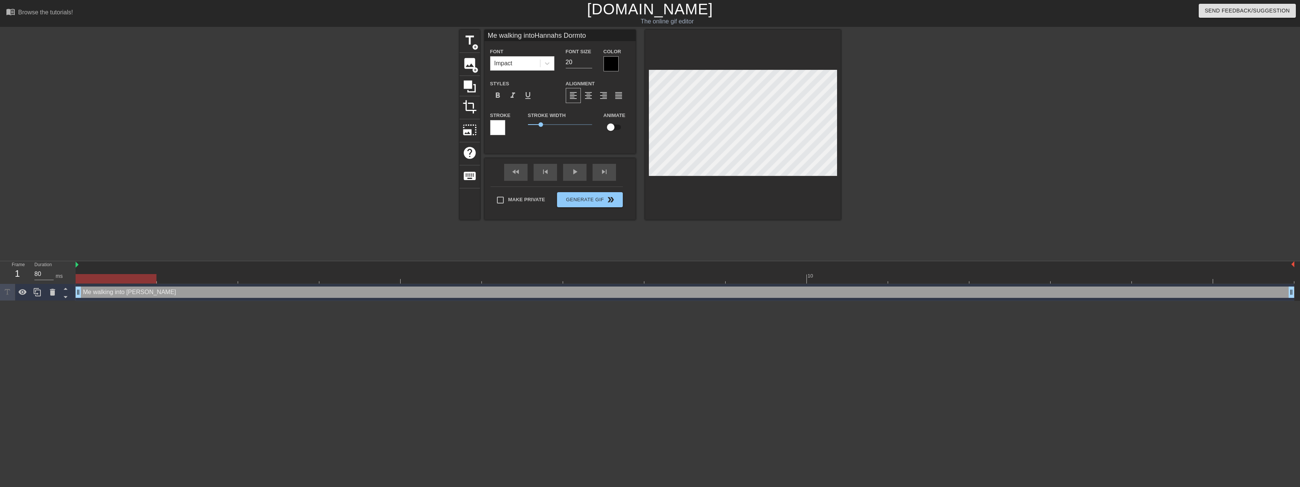
type input "Me walking intoHannahs Dormto"
type textarea "Me walking into [PERSON_NAME]"
type input "Me walking intoHannahs Dormto m"
type textarea "Me walking into [PERSON_NAME] Dormto m"
type input "Me walking intoHannahs Dormto"
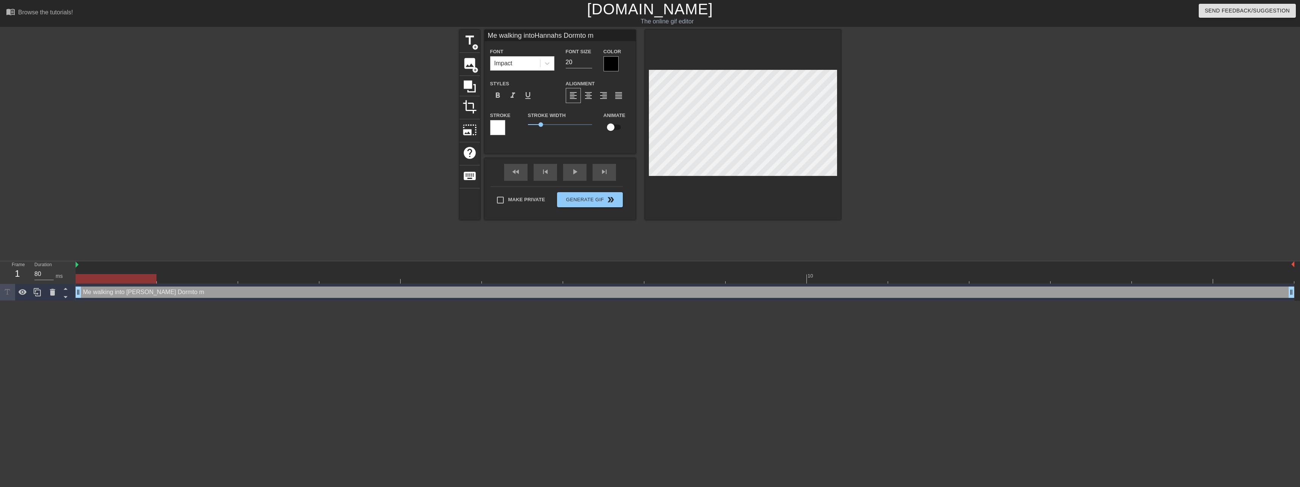
type textarea "Me walking into [PERSON_NAME]"
type input "Me walking intoHannahs Dormto"
type textarea "Me walking into [PERSON_NAME]"
type input "Me walking intoHannahs Dormt"
type textarea "Me walking into [PERSON_NAME] Dormt"
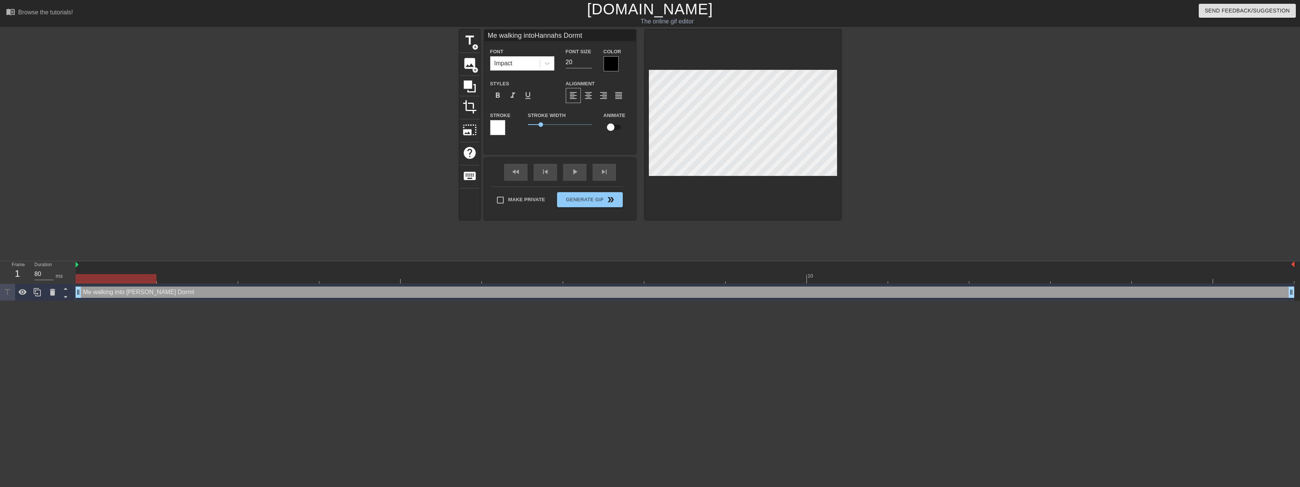
type input "Me walking intoHannahs Dormt"
type textarea "Me walking into [PERSON_NAME] Dormt"
type input "Me walking intoHannahs Dormt"
click at [899, 126] on div at bounding box center [906, 143] width 113 height 227
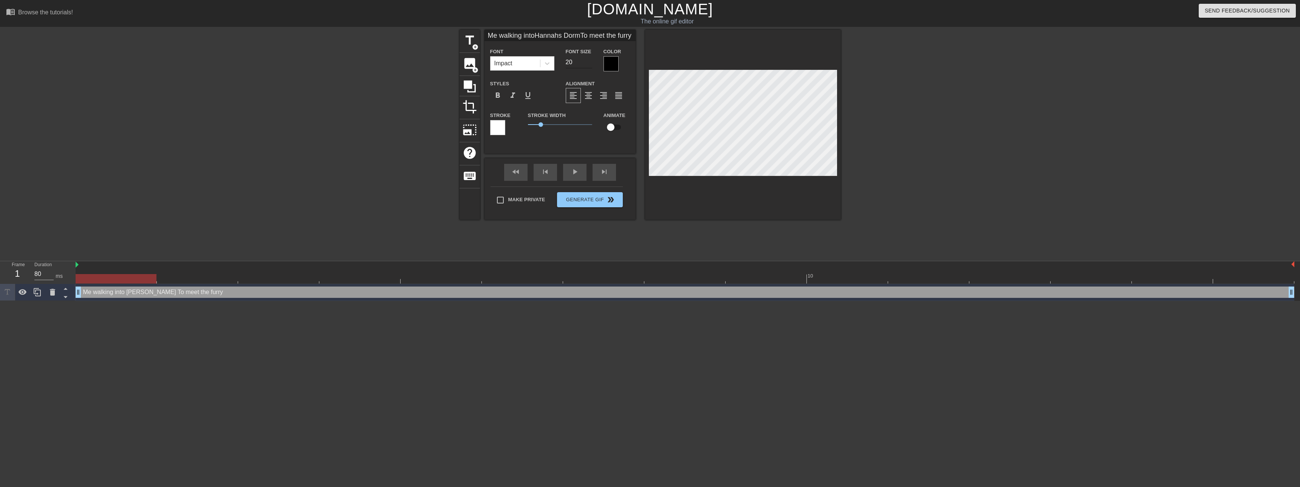
scroll to position [1, 1]
click at [580, 60] on input "20" at bounding box center [579, 62] width 26 height 12
click at [589, 66] on input "20" at bounding box center [579, 62] width 26 height 12
click at [588, 62] on input "19" at bounding box center [579, 62] width 26 height 12
click at [588, 62] on input "18" at bounding box center [579, 62] width 26 height 12
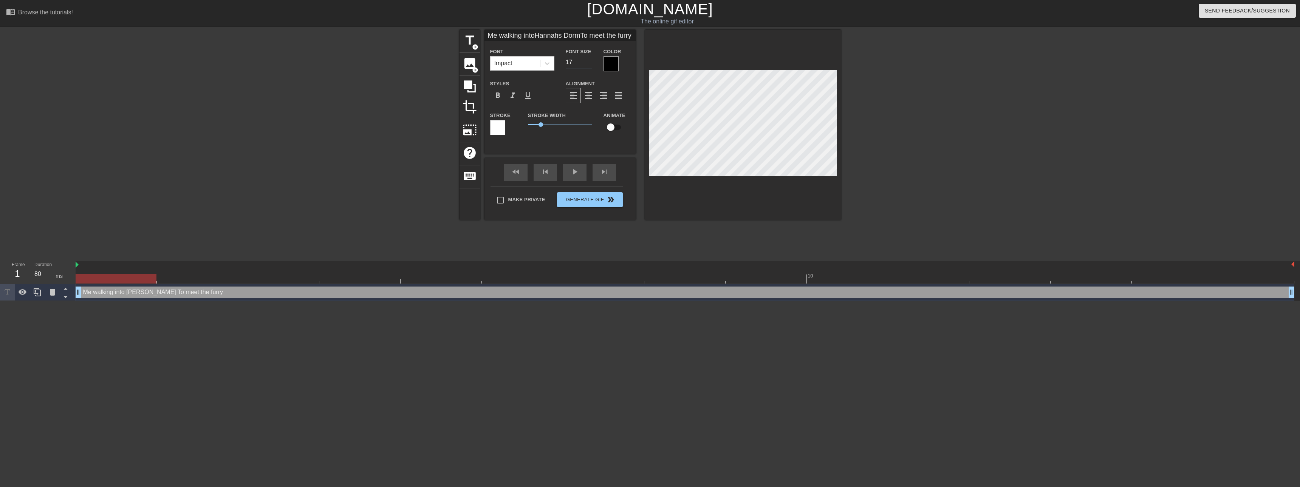
click at [588, 62] on input "17" at bounding box center [579, 62] width 26 height 12
click at [588, 62] on input "16" at bounding box center [579, 62] width 26 height 12
click at [588, 62] on input "15" at bounding box center [579, 62] width 26 height 12
click at [771, 181] on div at bounding box center [743, 125] width 196 height 190
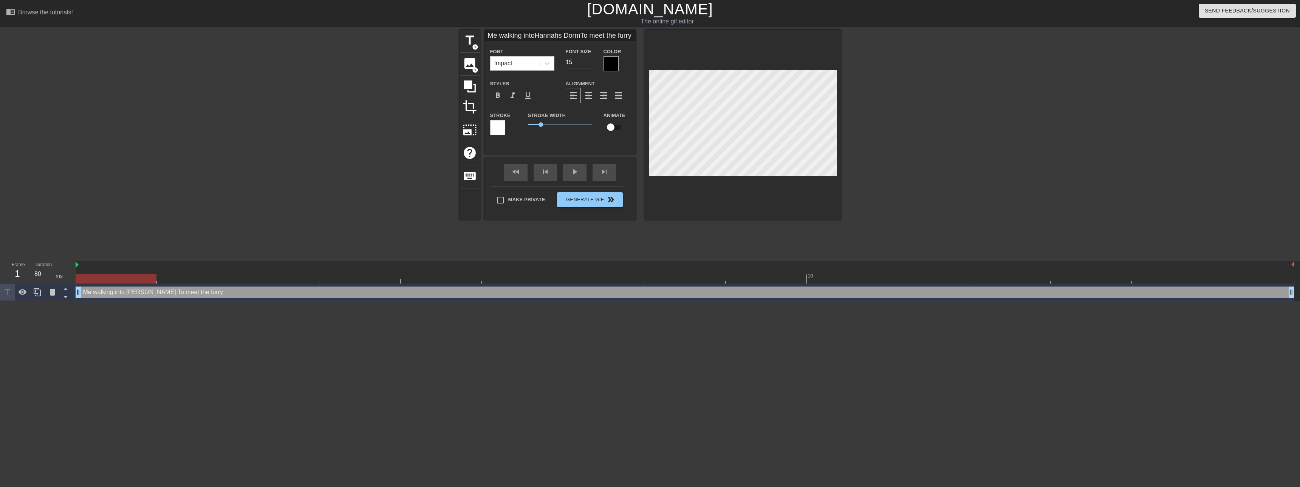
click at [614, 227] on div "title add_circle image add_circle crop photo_size_select_large help keyboard Me…" at bounding box center [650, 143] width 381 height 227
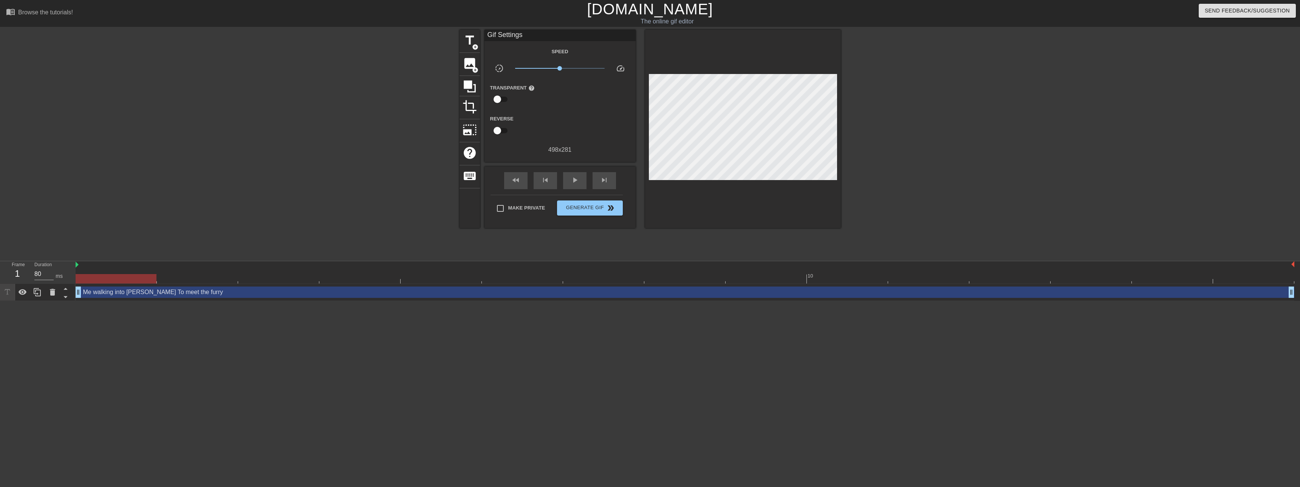
click at [310, 201] on div "title add_circle image add_circle crop photo_size_select_large help keyboard Gi…" at bounding box center [650, 143] width 1300 height 227
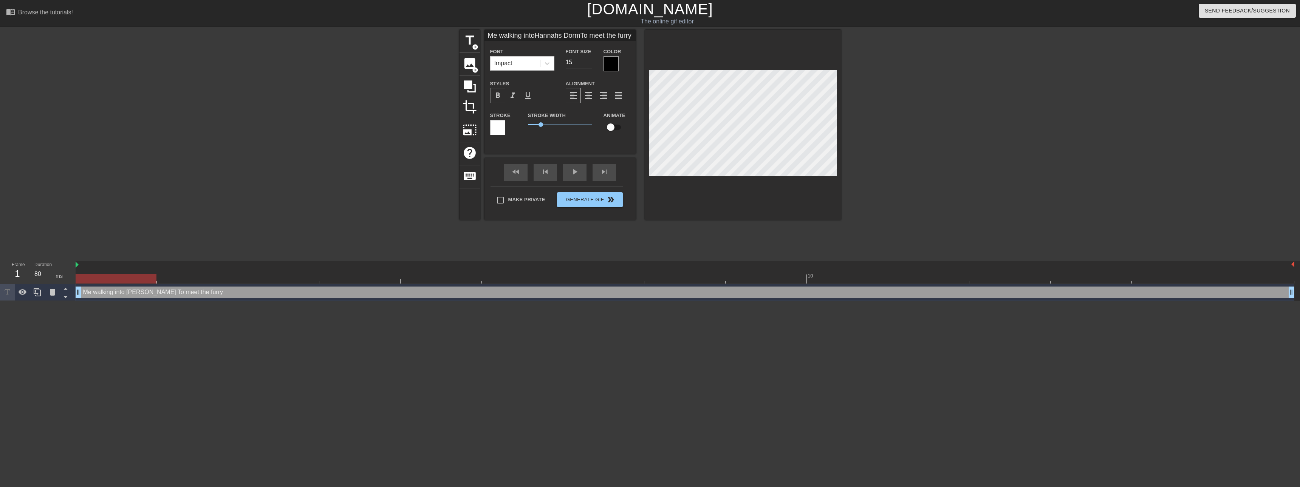
click at [494, 95] on span "format_bold" at bounding box center [497, 95] width 9 height 9
click at [496, 94] on span "format_bold" at bounding box center [497, 95] width 9 height 9
click at [494, 126] on div at bounding box center [497, 127] width 15 height 15
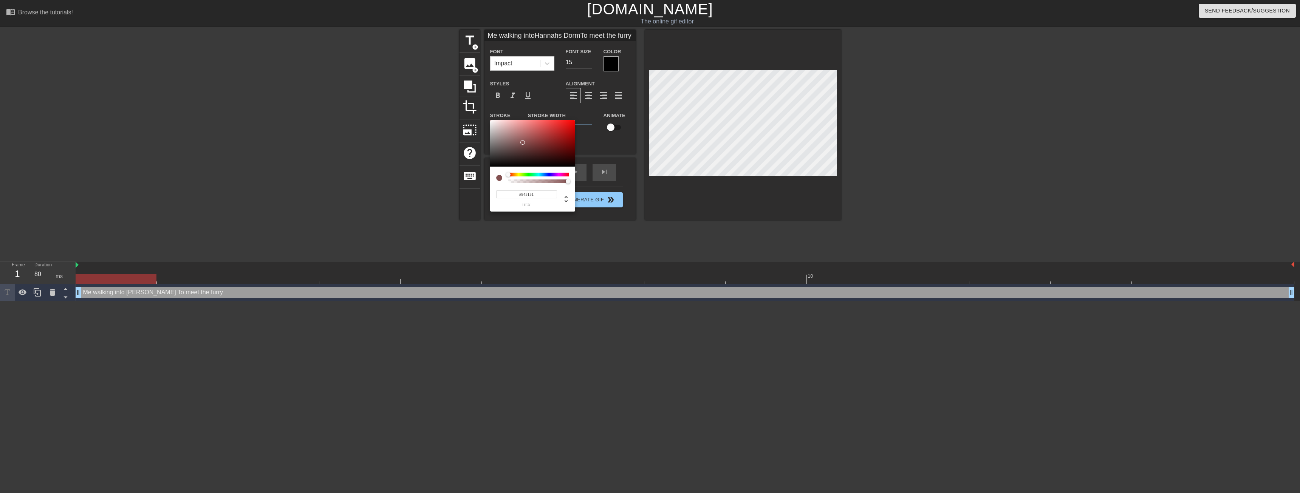
drag, startPoint x: 516, startPoint y: 142, endPoint x: 523, endPoint y: 142, distance: 6.8
click at [523, 142] on div at bounding box center [532, 143] width 85 height 47
drag, startPoint x: 513, startPoint y: 172, endPoint x: 517, endPoint y: 173, distance: 4.3
click at [517, 173] on div "#845151 hex" at bounding box center [532, 189] width 85 height 45
click at [518, 174] on div at bounding box center [538, 175] width 61 height 4
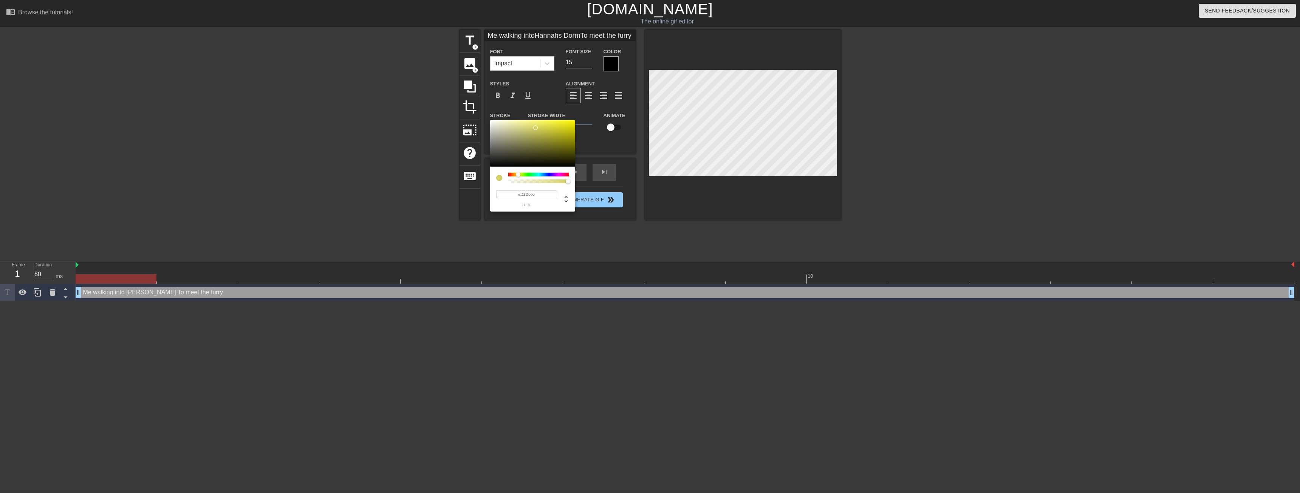
click at [534, 128] on div at bounding box center [532, 143] width 85 height 47
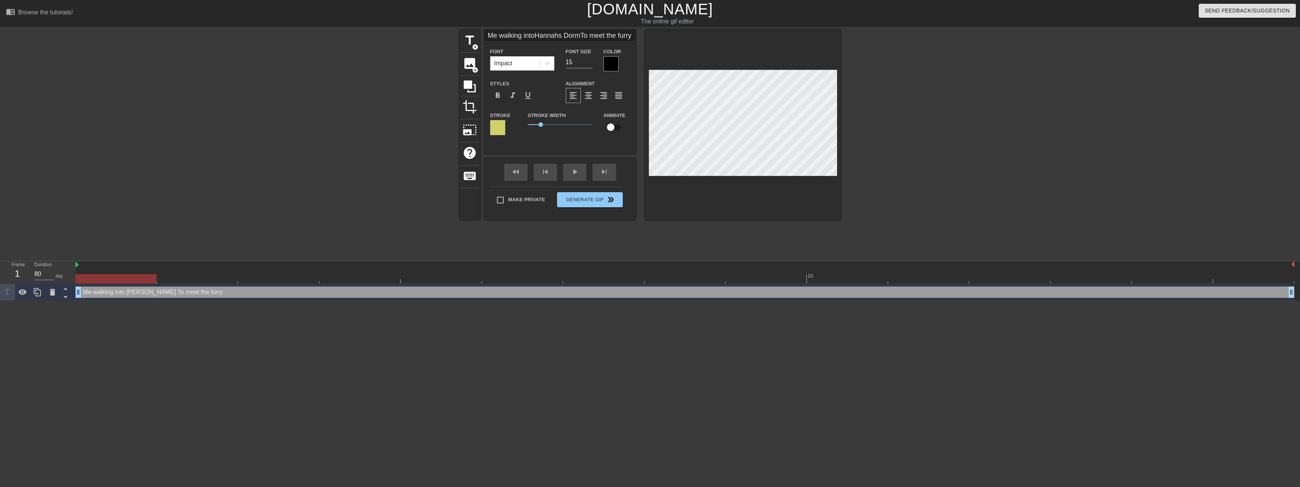
click at [903, 128] on div at bounding box center [906, 143] width 113 height 227
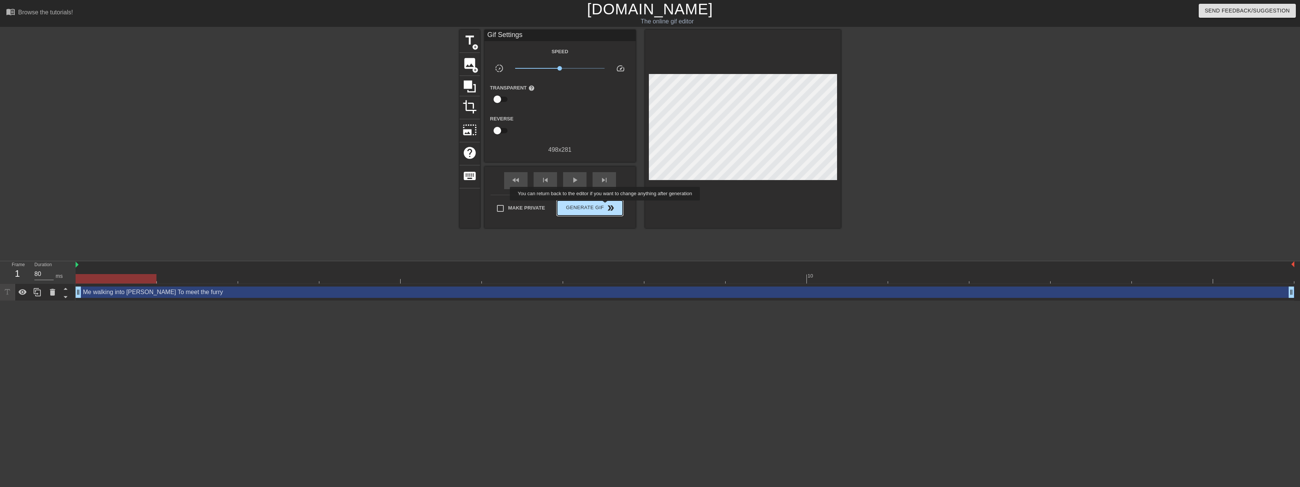
click at [606, 206] on span "Generate Gif double_arrow" at bounding box center [589, 208] width 59 height 9
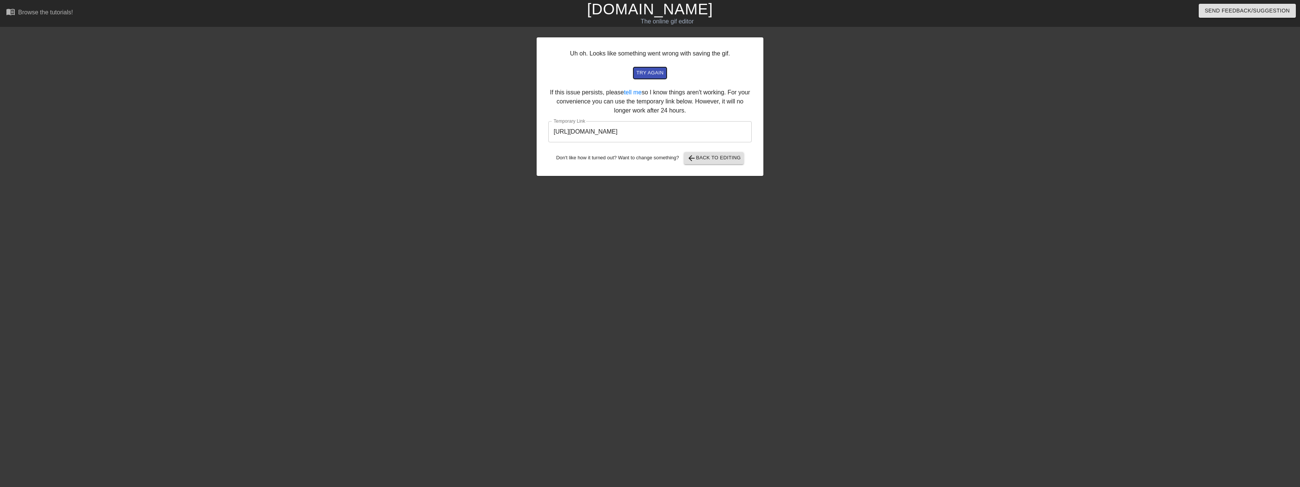
click at [647, 70] on span "try again" at bounding box center [649, 73] width 27 height 9
click at [634, 91] on link "tell me" at bounding box center [633, 92] width 18 height 6
click at [632, 133] on input "[URL][DOMAIN_NAME]" at bounding box center [649, 131] width 203 height 21
click at [632, 132] on input "[URL][DOMAIN_NAME]" at bounding box center [649, 131] width 203 height 21
